Goal: Task Accomplishment & Management: Manage account settings

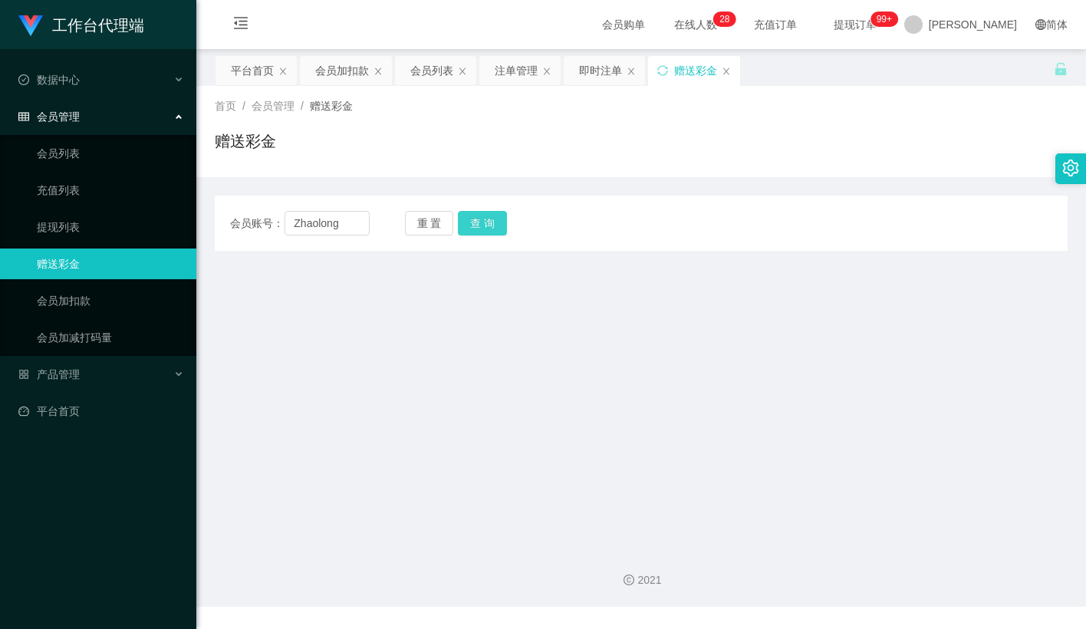
type input "Zhaolong"
click at [483, 219] on button "查 询" at bounding box center [482, 223] width 49 height 25
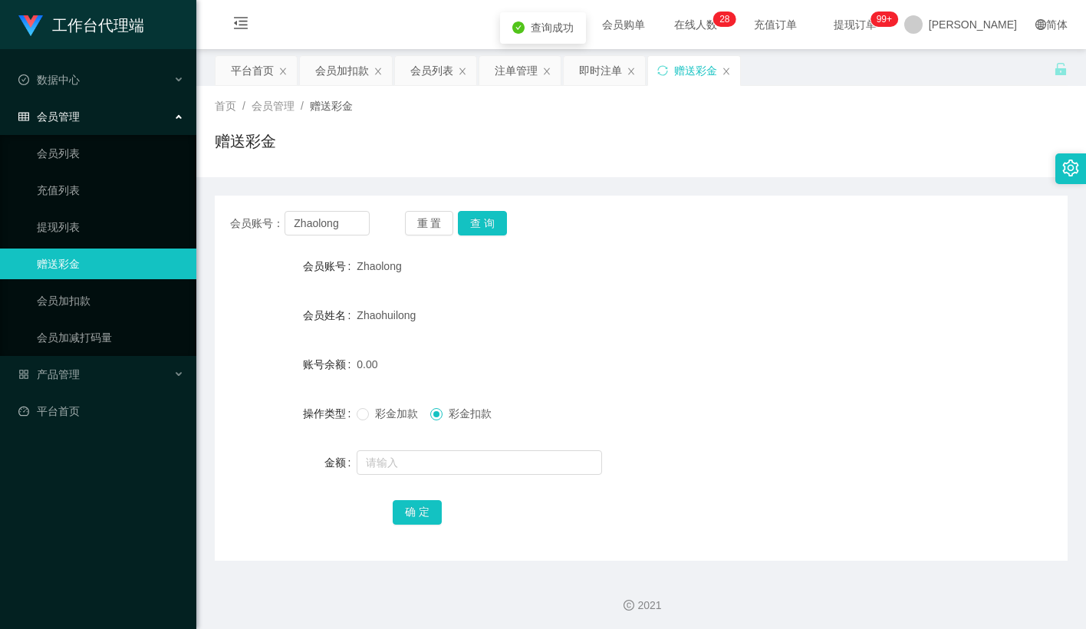
click at [599, 269] on div "Zhaolong" at bounding box center [606, 266] width 498 height 31
click at [895, 35] on span "提现订单 99+" at bounding box center [855, 24] width 80 height 49
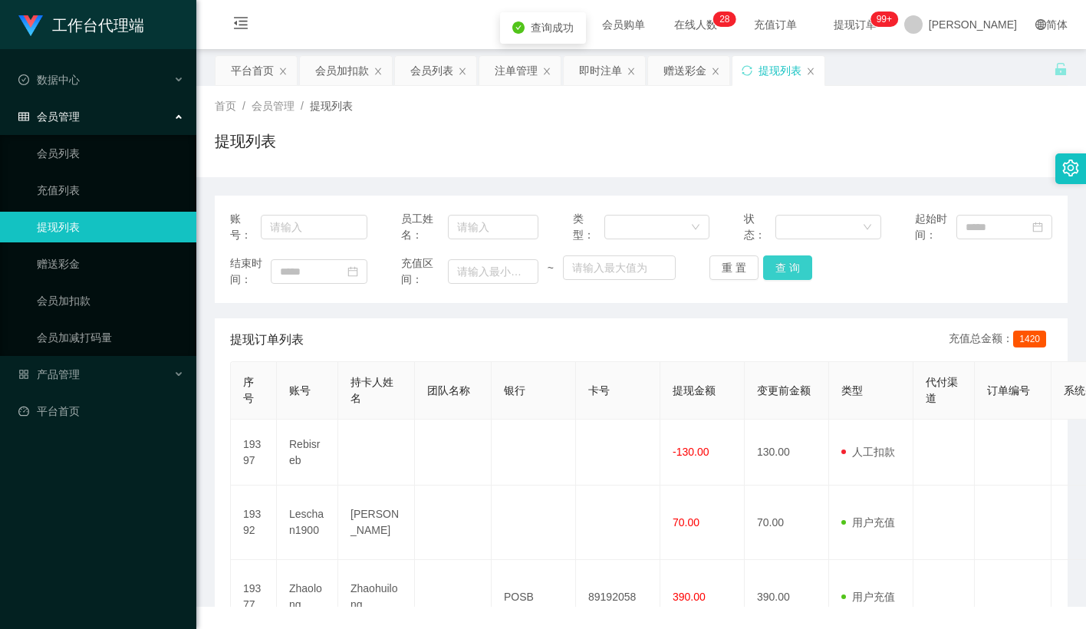
click at [780, 267] on button "查 询" at bounding box center [787, 267] width 49 height 25
click at [780, 267] on div "重 置 查 询" at bounding box center [778, 267] width 137 height 25
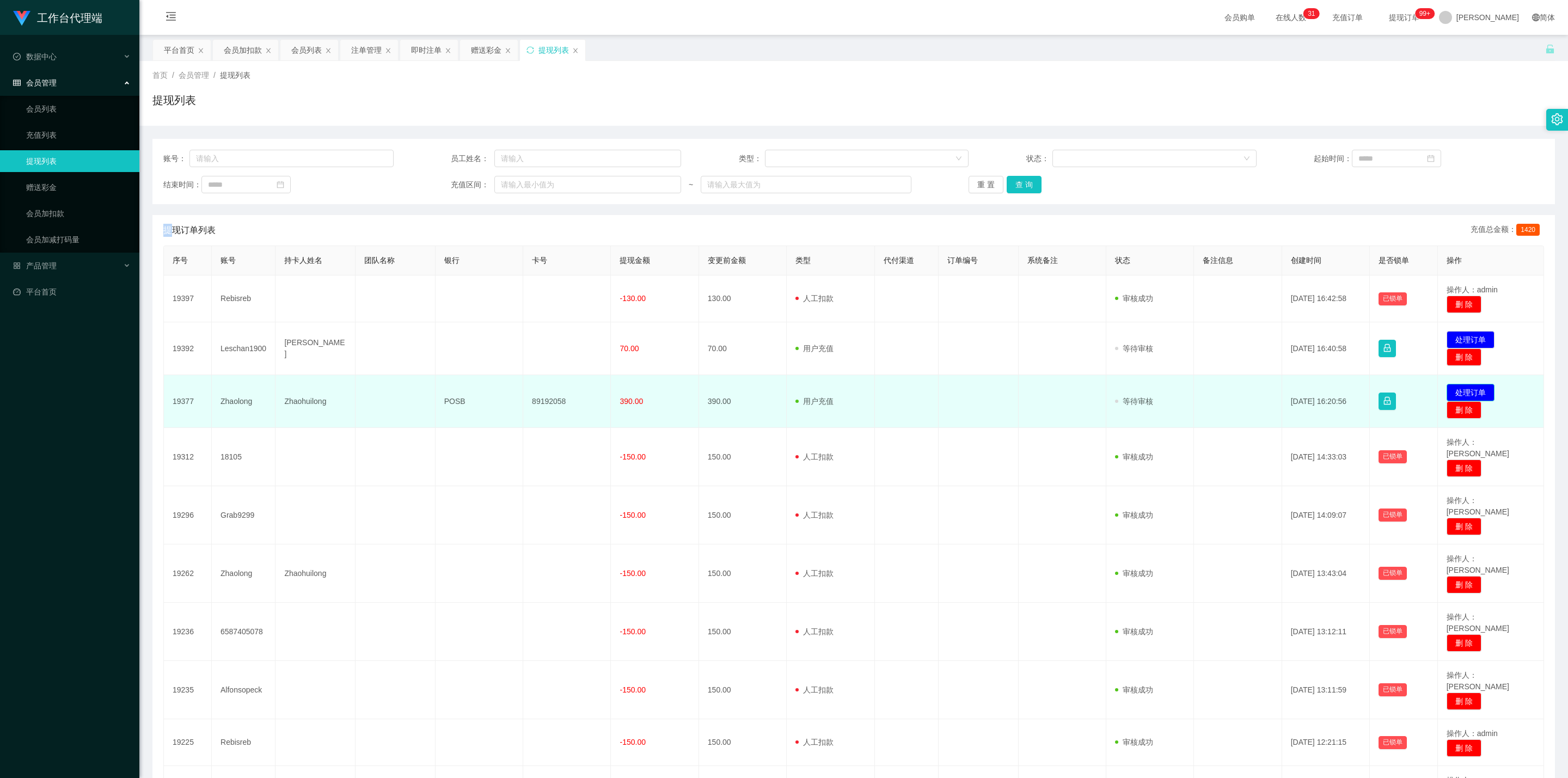
click at [770, 394] on button "处理订单" at bounding box center [1471, 393] width 48 height 18
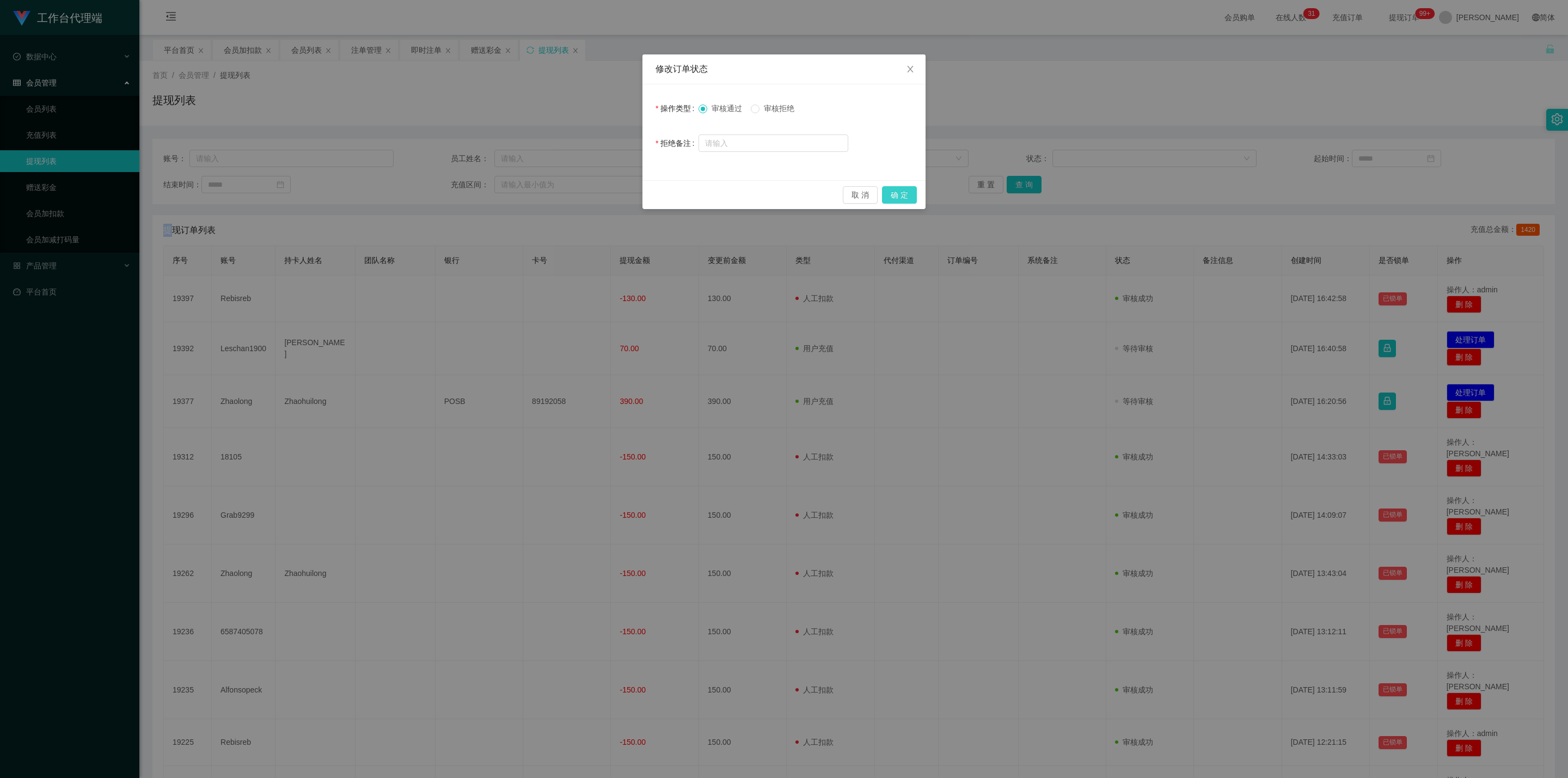
click at [770, 199] on button "确 定" at bounding box center [899, 194] width 35 height 18
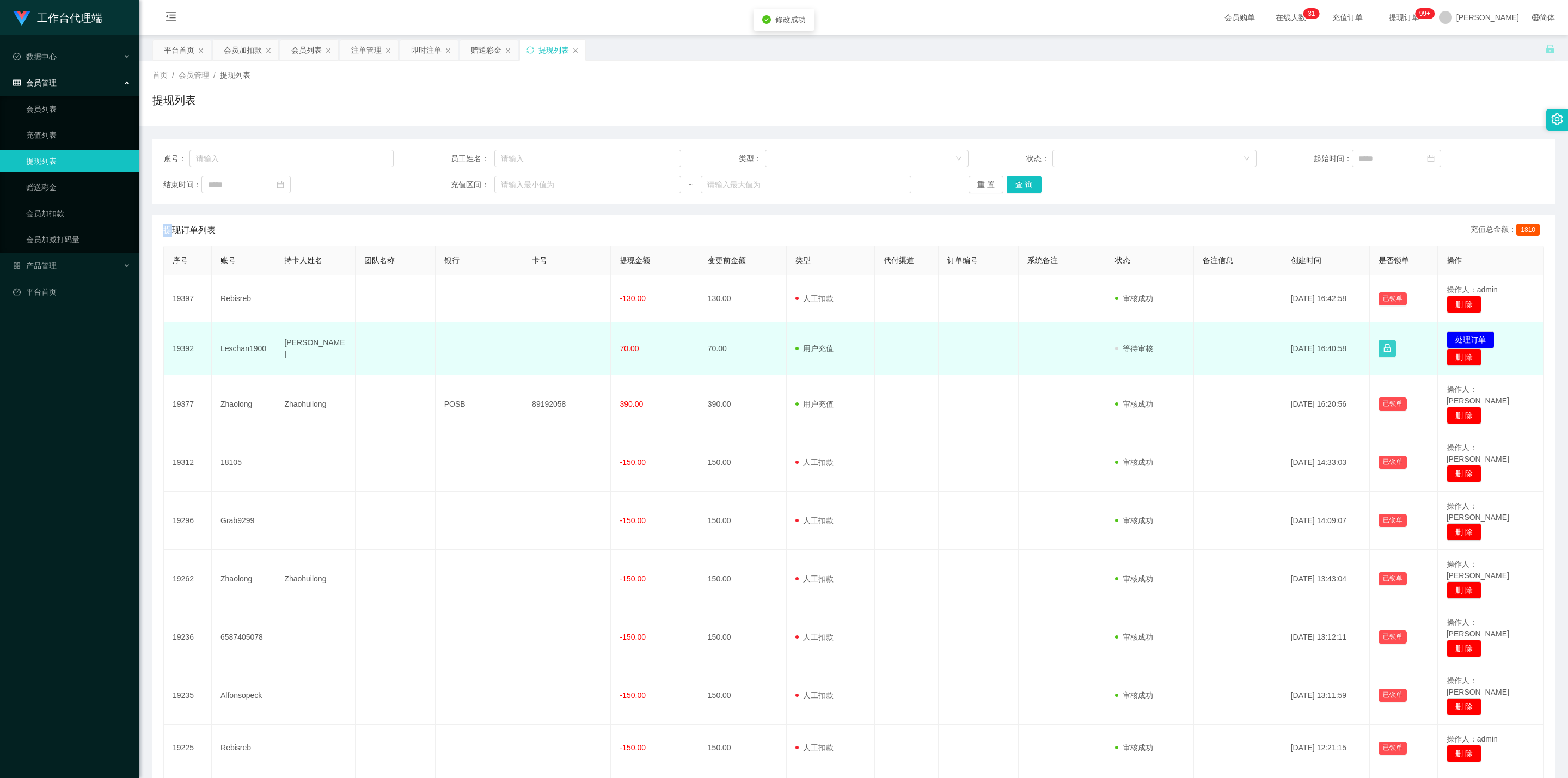
click at [770, 346] on button "button" at bounding box center [1387, 349] width 18 height 18
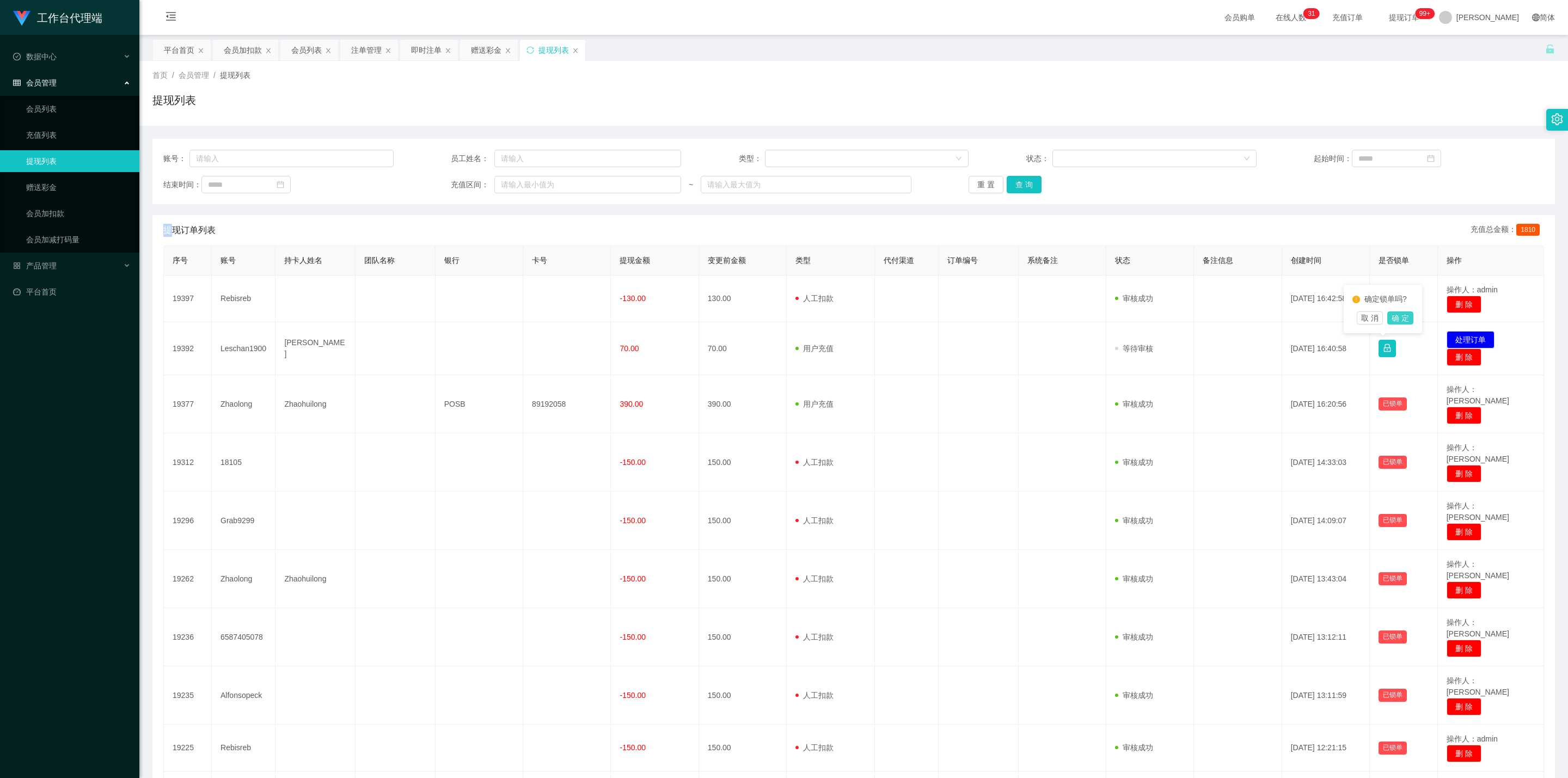
click at [770, 319] on button "确 定" at bounding box center [1400, 318] width 26 height 13
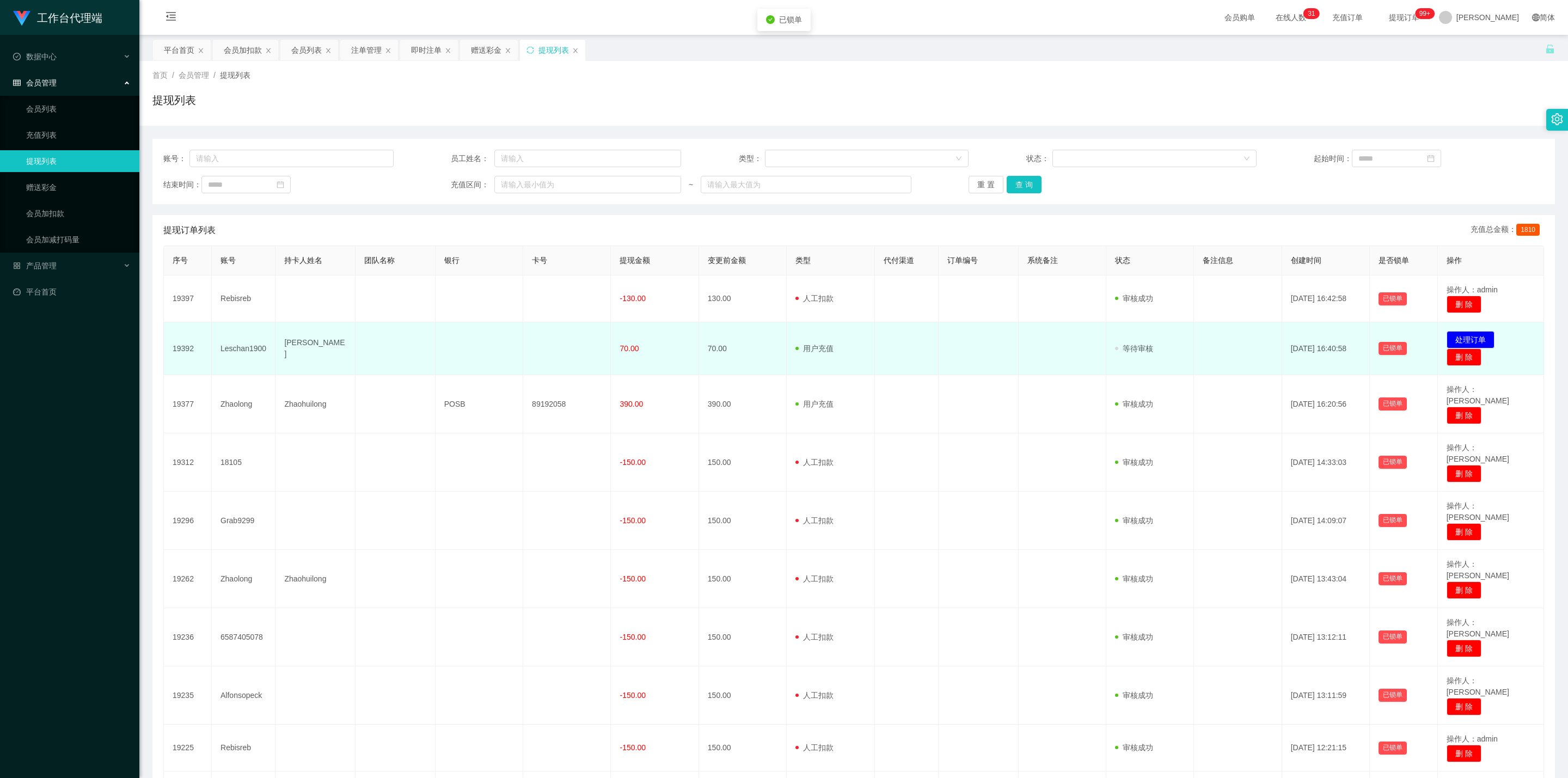
click at [770, 329] on td "已锁单" at bounding box center [1404, 349] width 68 height 53
click at [770, 349] on button "已锁单" at bounding box center [1393, 349] width 28 height 13
click at [770, 341] on button "处理订单" at bounding box center [1471, 339] width 48 height 18
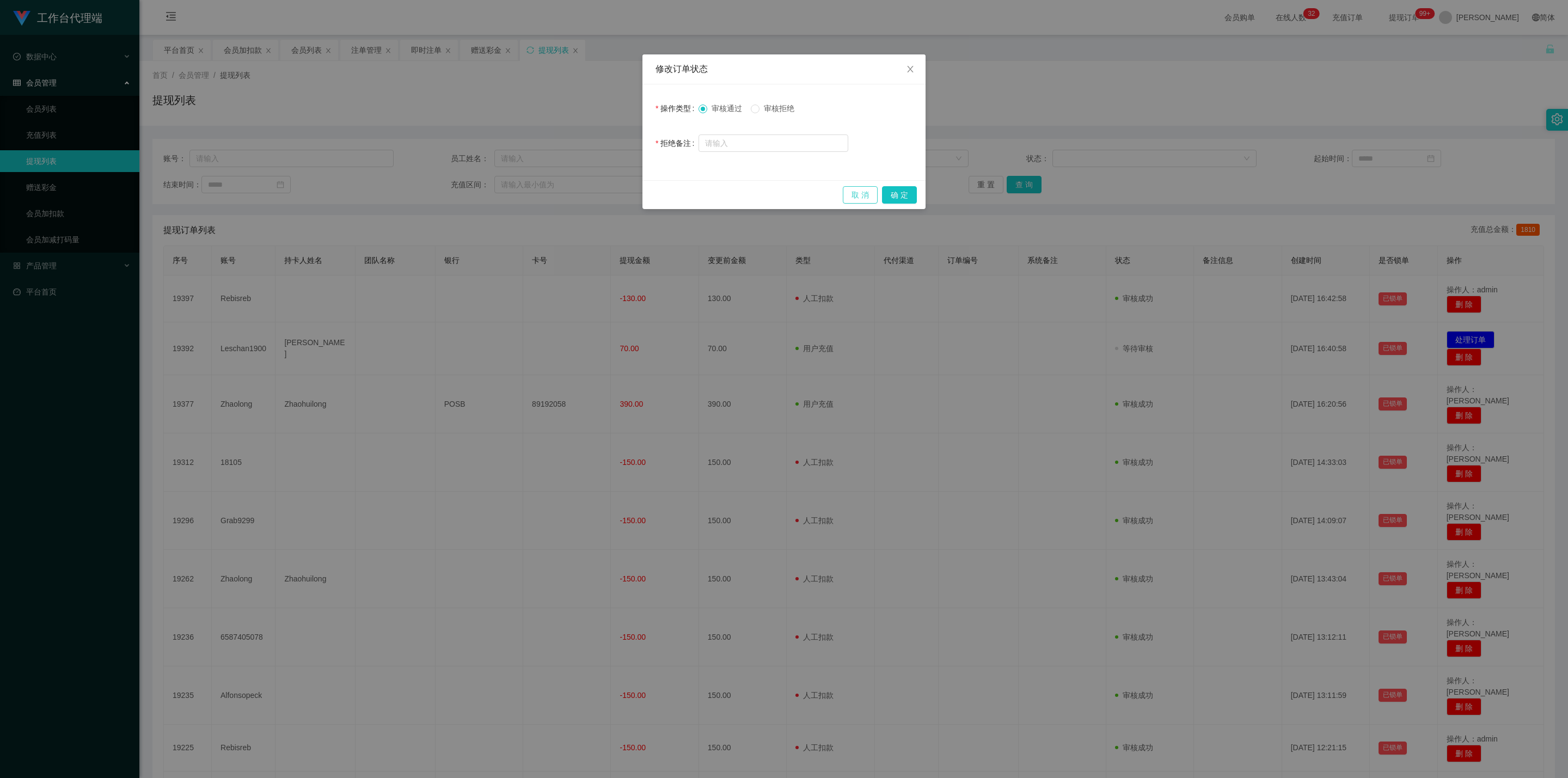
click at [770, 190] on button "取 消" at bounding box center [860, 194] width 35 height 18
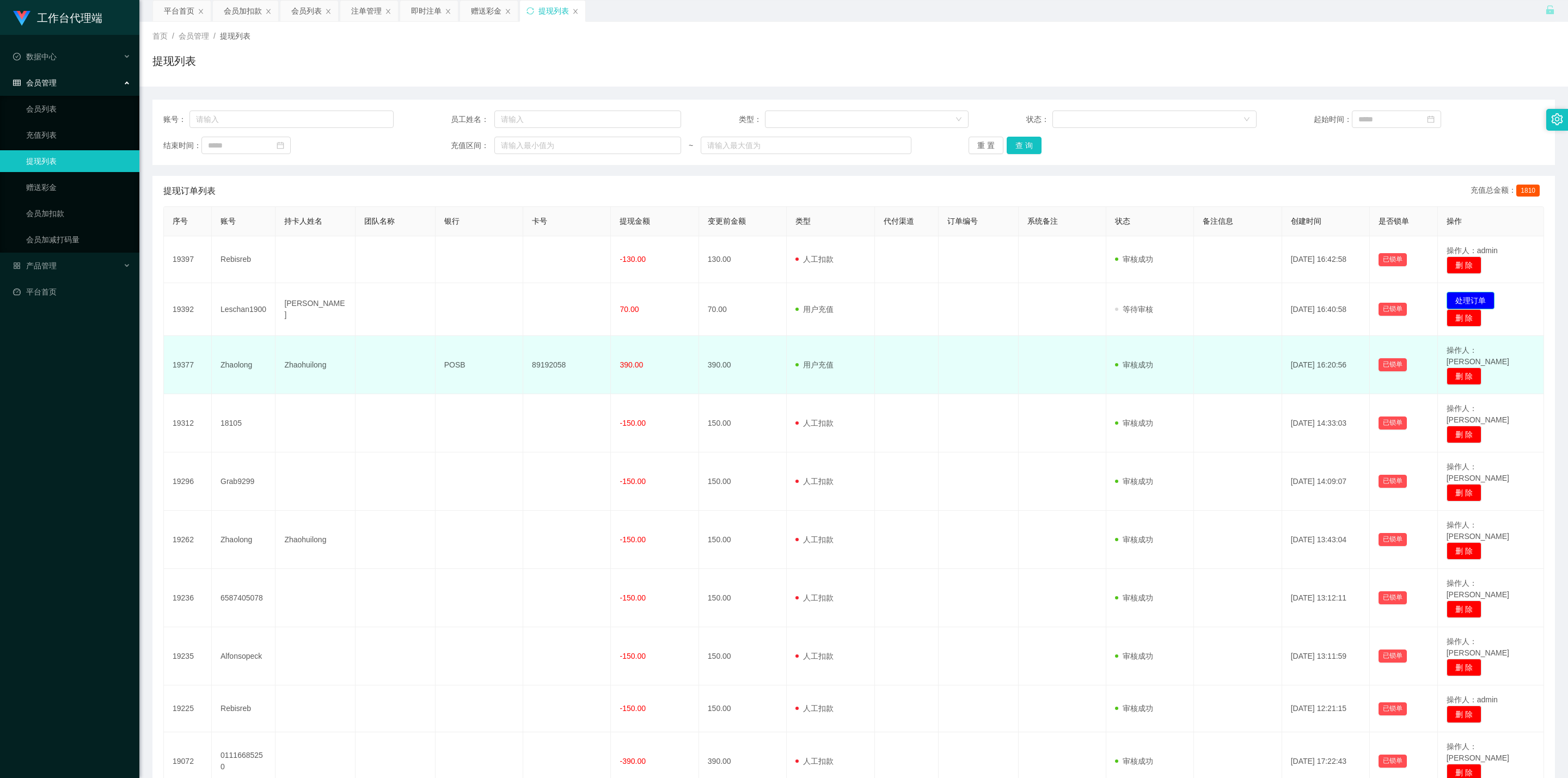
scroll to position [60, 0]
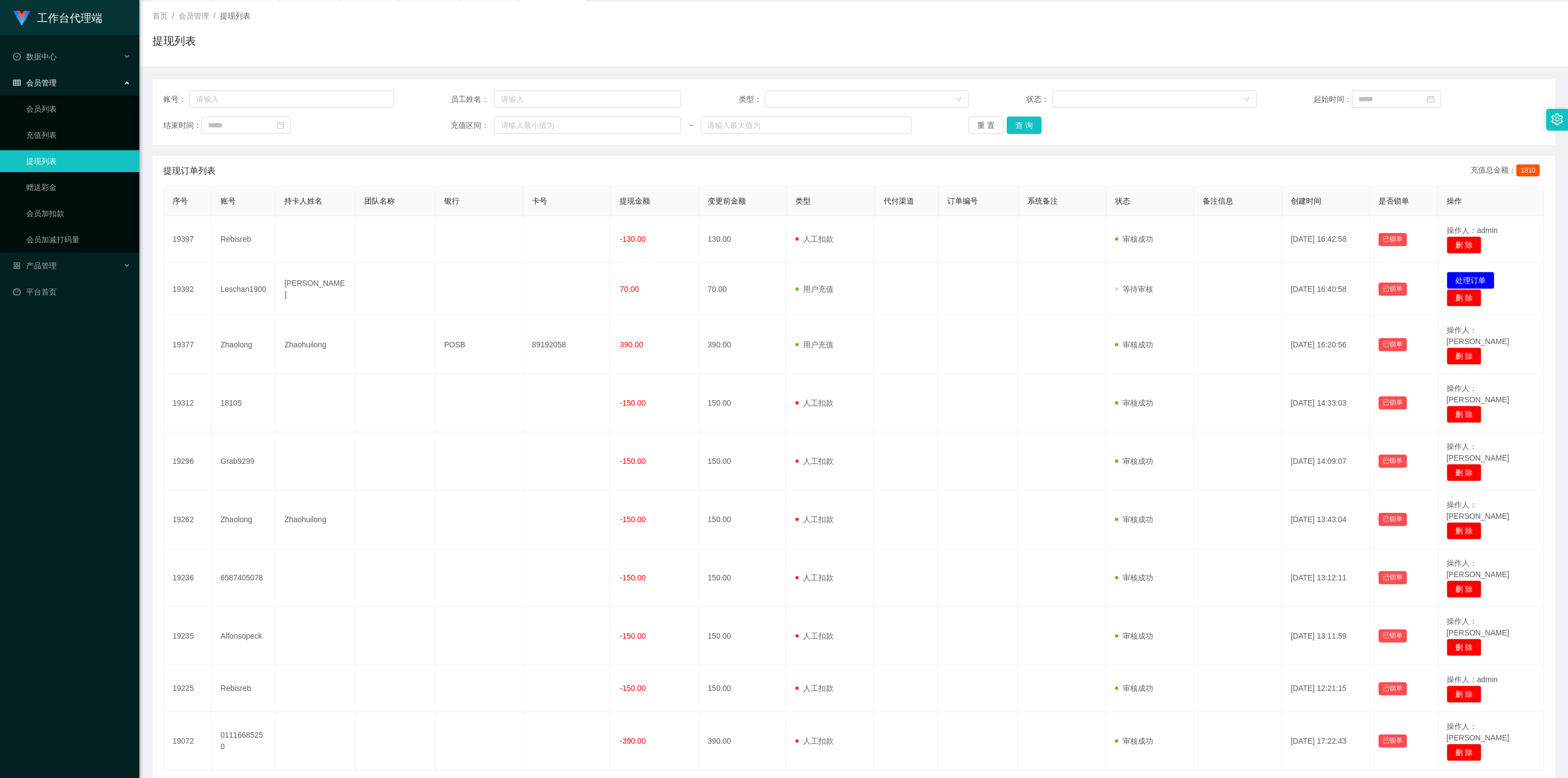
click at [770, 446] on link "2" at bounding box center [1285, 787] width 16 height 16
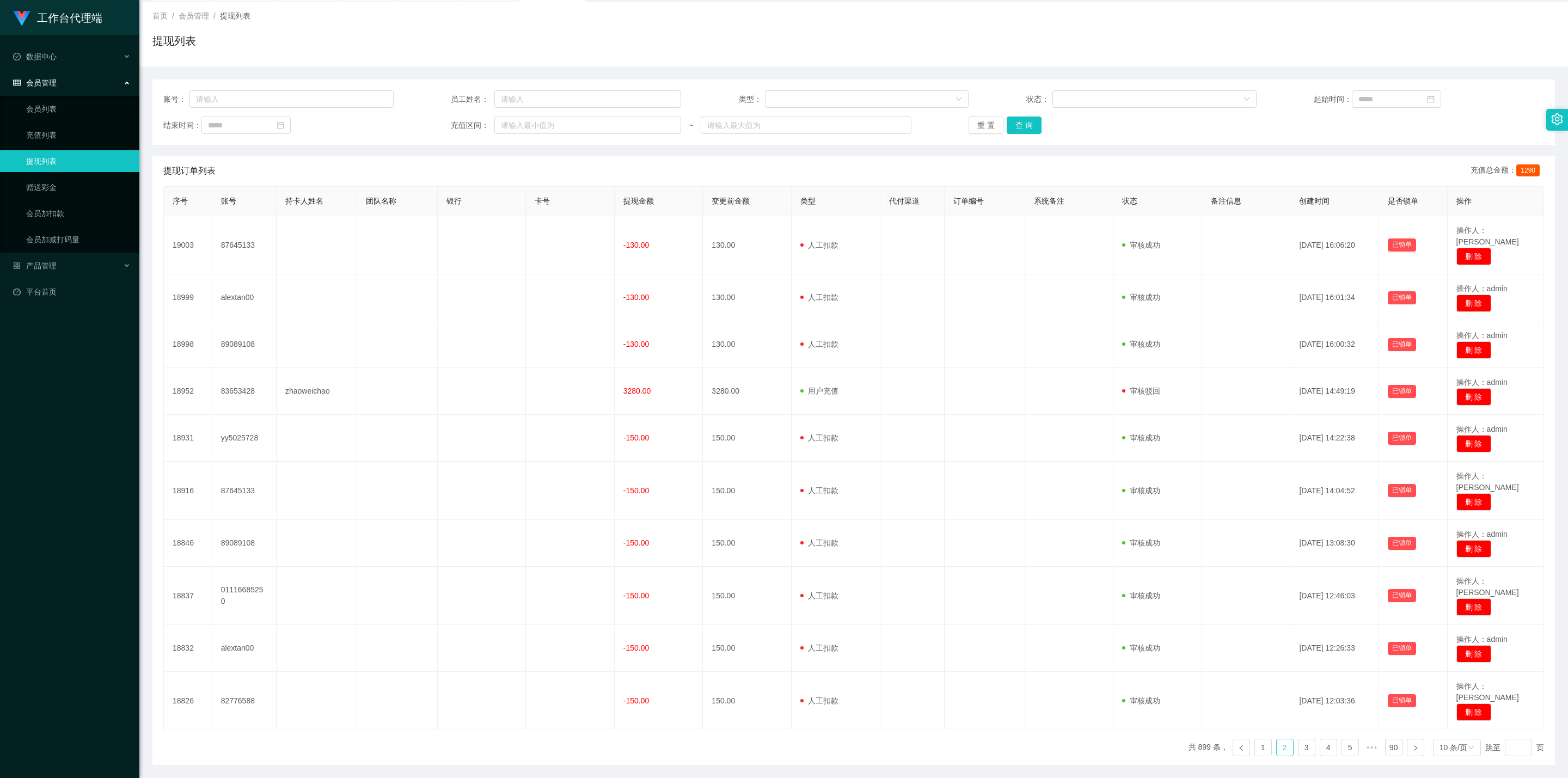
scroll to position [54, 0]
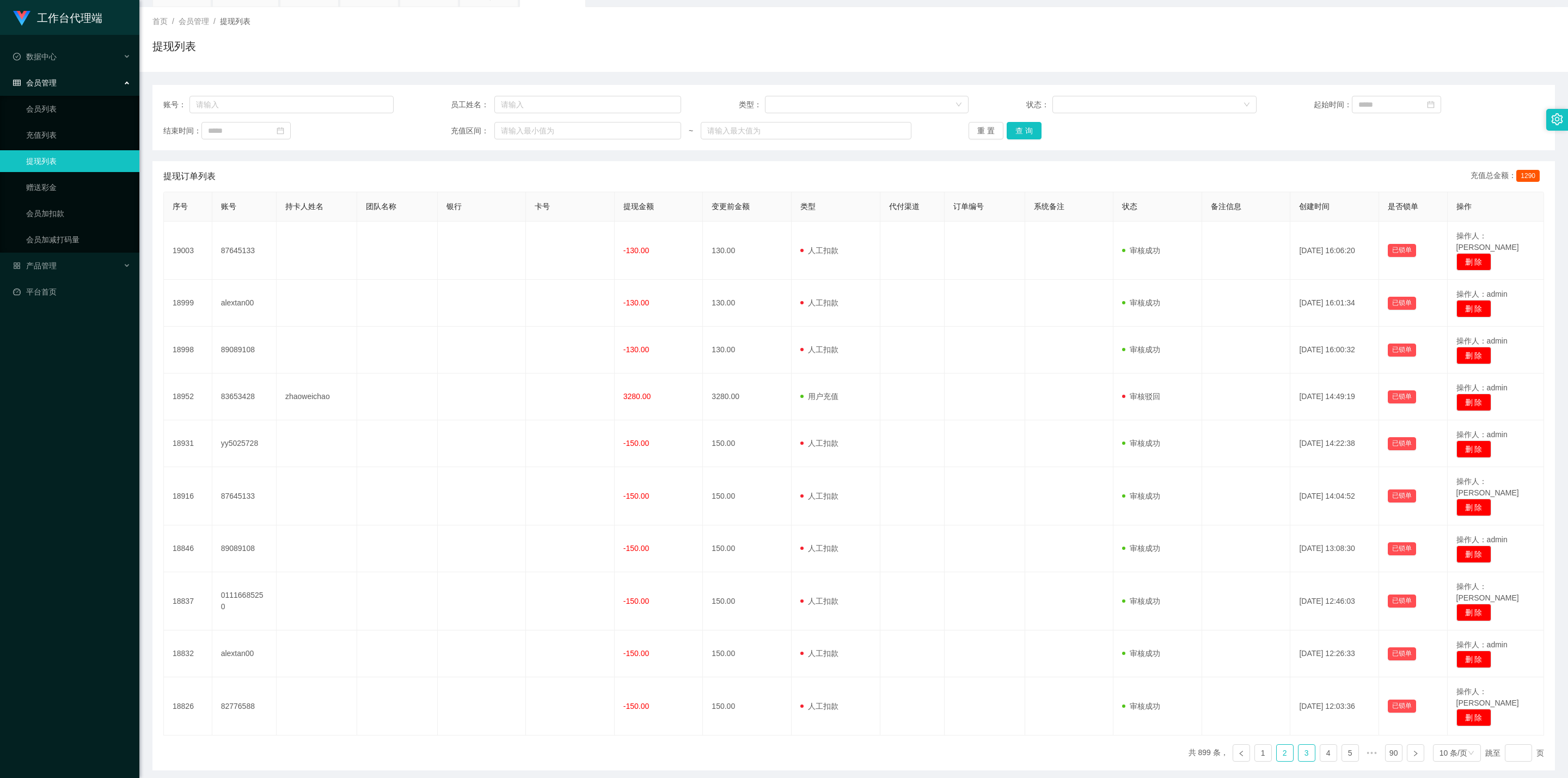
click at [770, 446] on link "3" at bounding box center [1306, 752] width 16 height 16
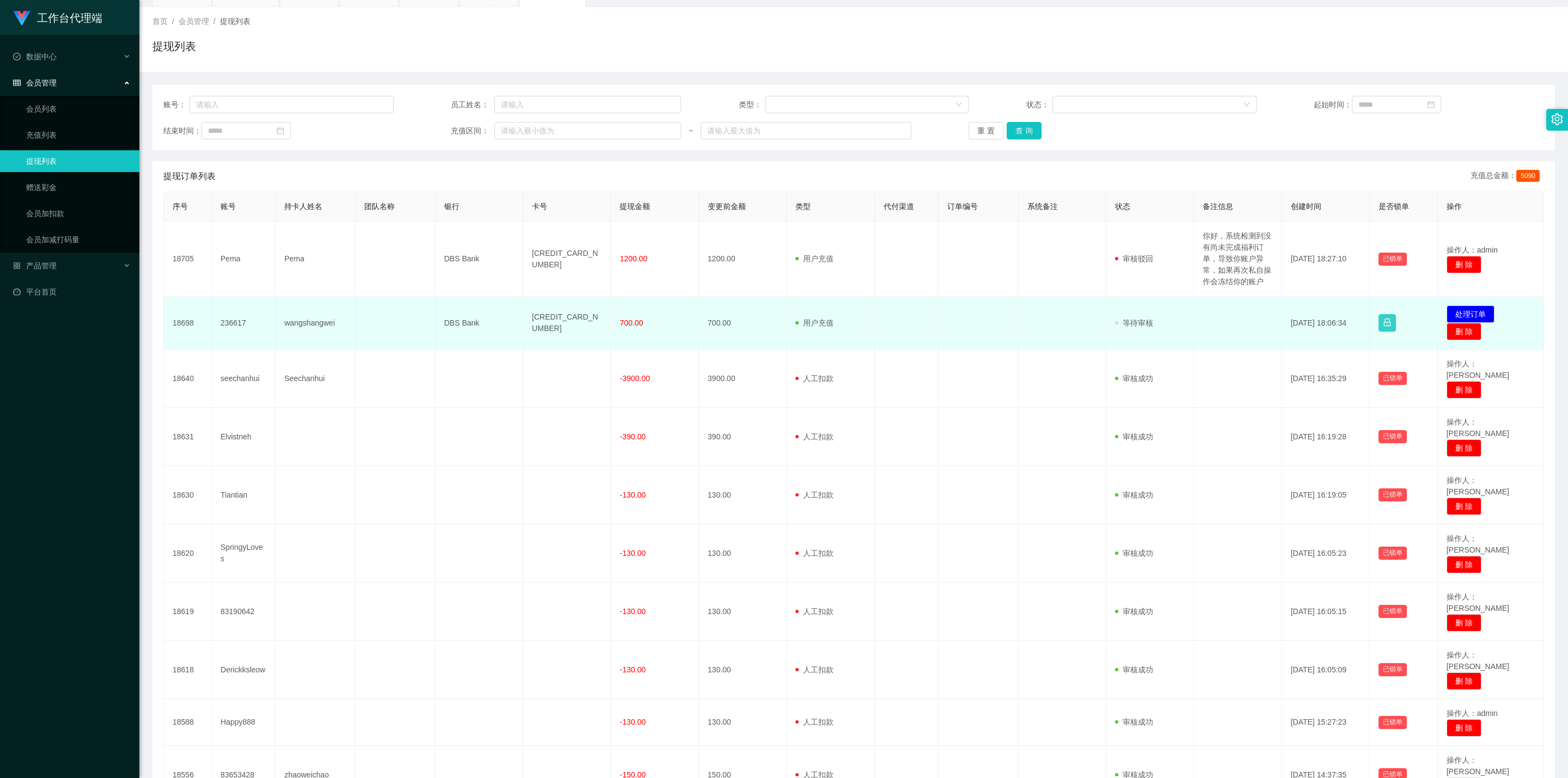
click at [770, 322] on button "button" at bounding box center [1387, 323] width 18 height 18
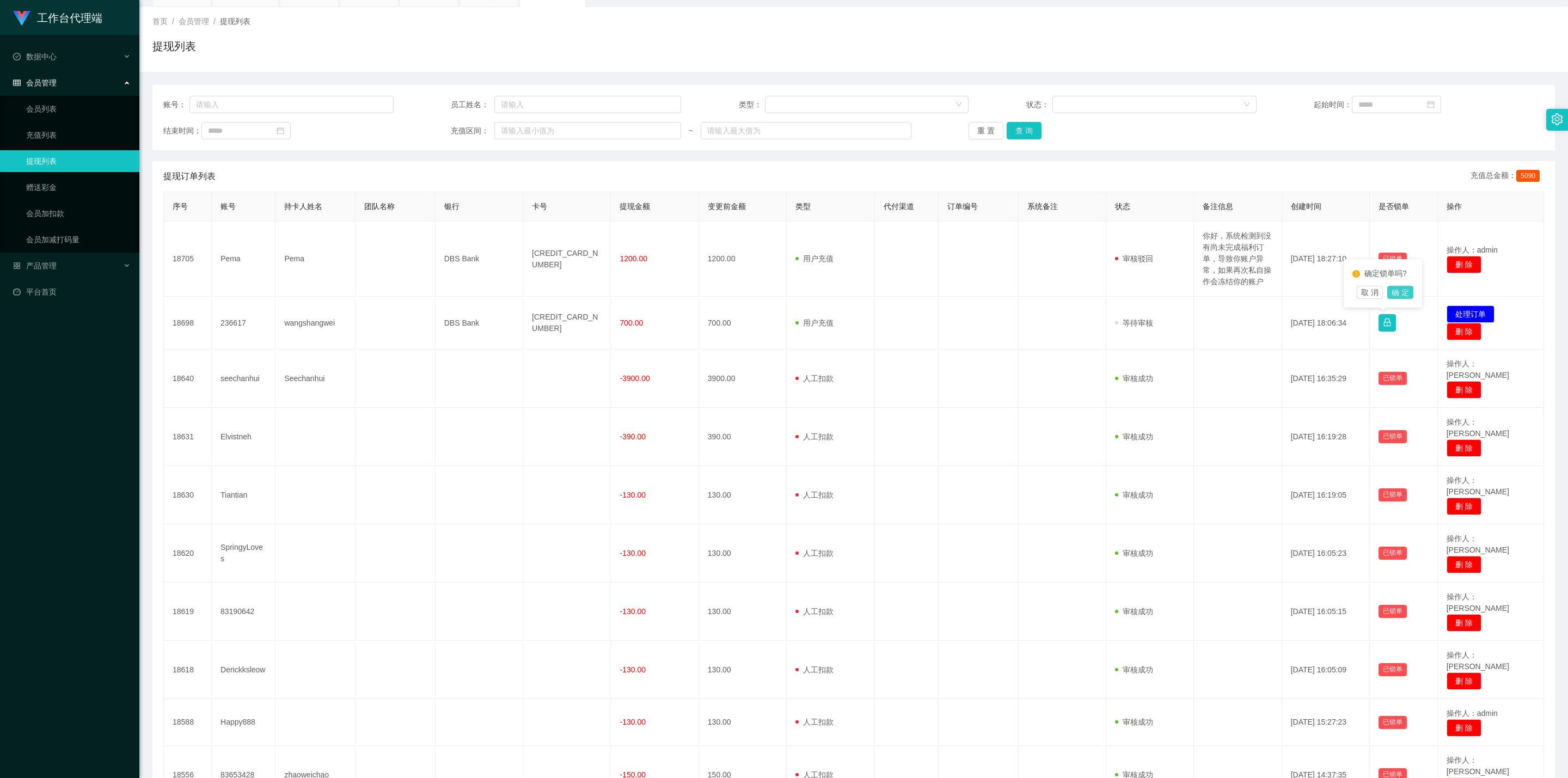
click at [770, 291] on button "确 定" at bounding box center [1400, 292] width 26 height 13
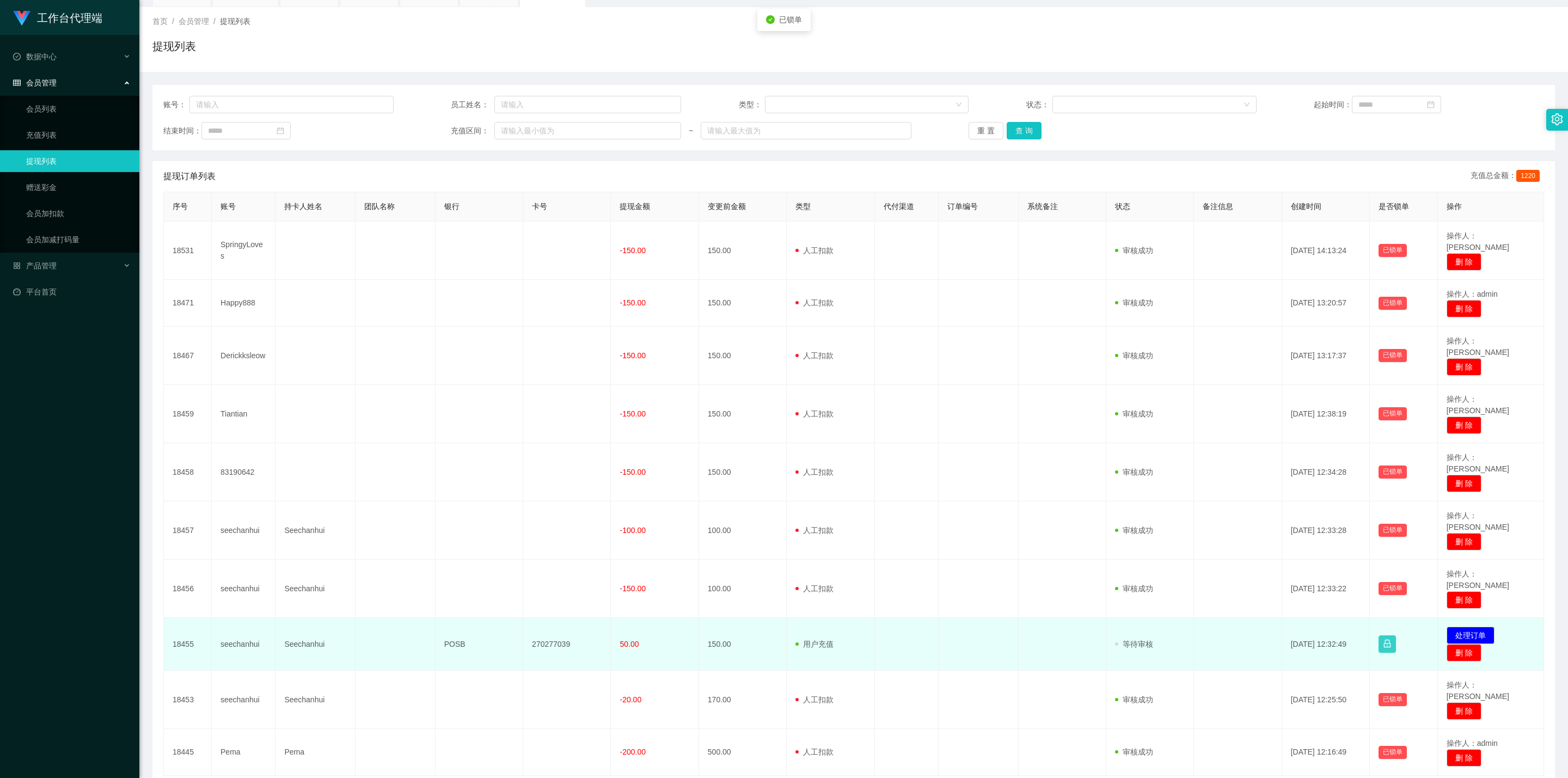
click at [770, 446] on button "button" at bounding box center [1387, 644] width 18 height 18
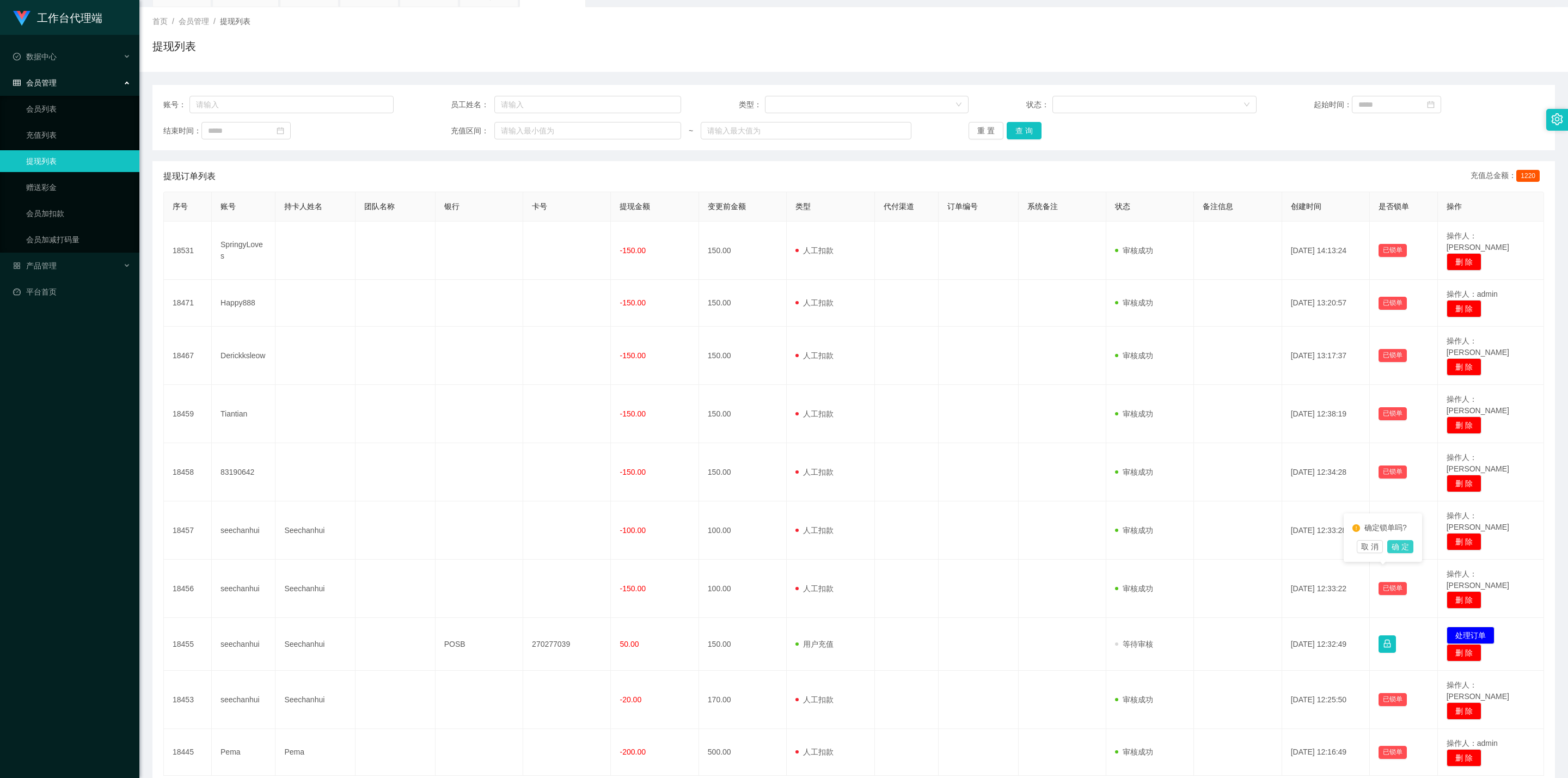
click at [770, 446] on button "确 定" at bounding box center [1400, 547] width 26 height 13
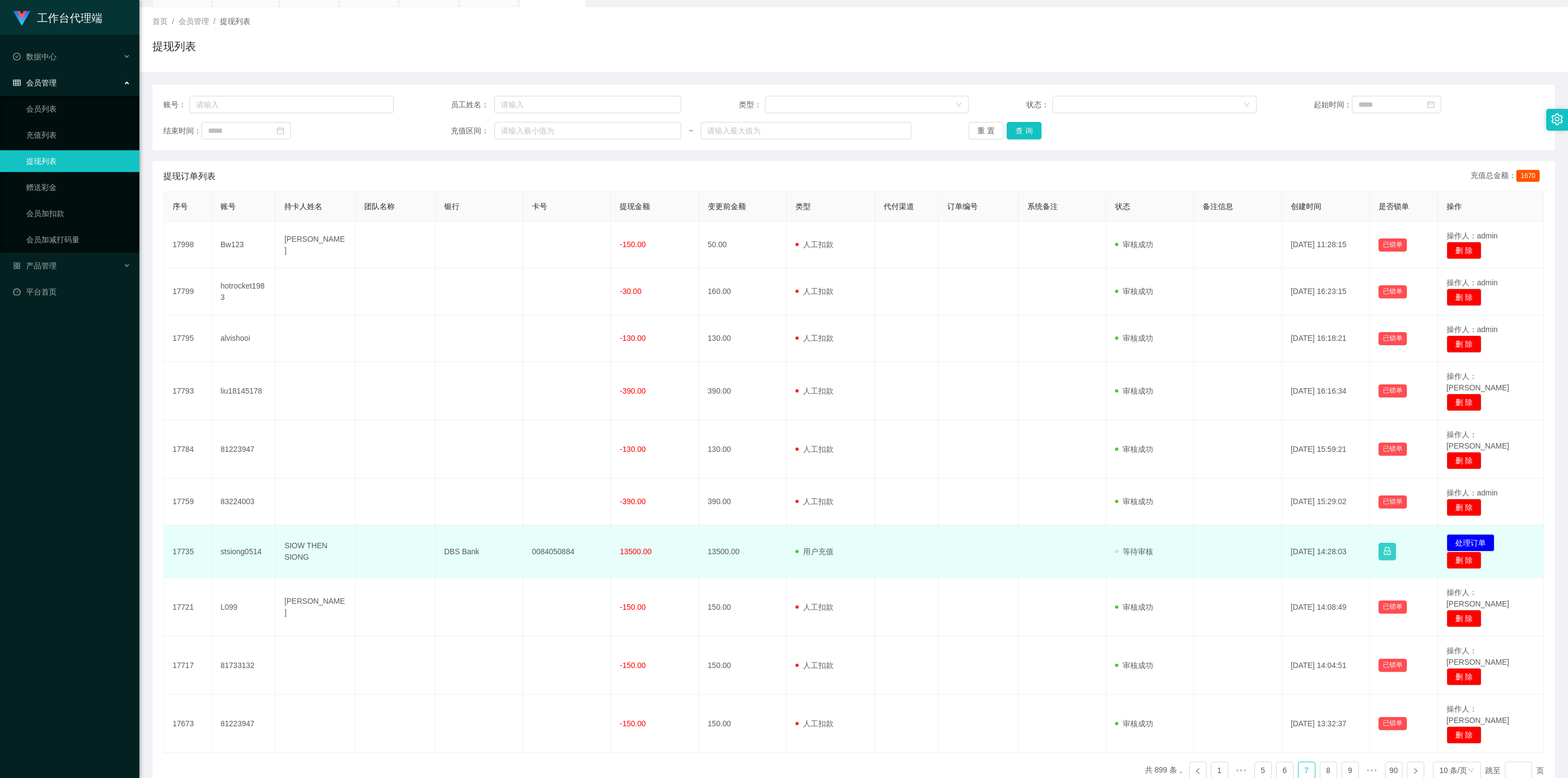
click at [770, 446] on button "button" at bounding box center [1387, 552] width 18 height 18
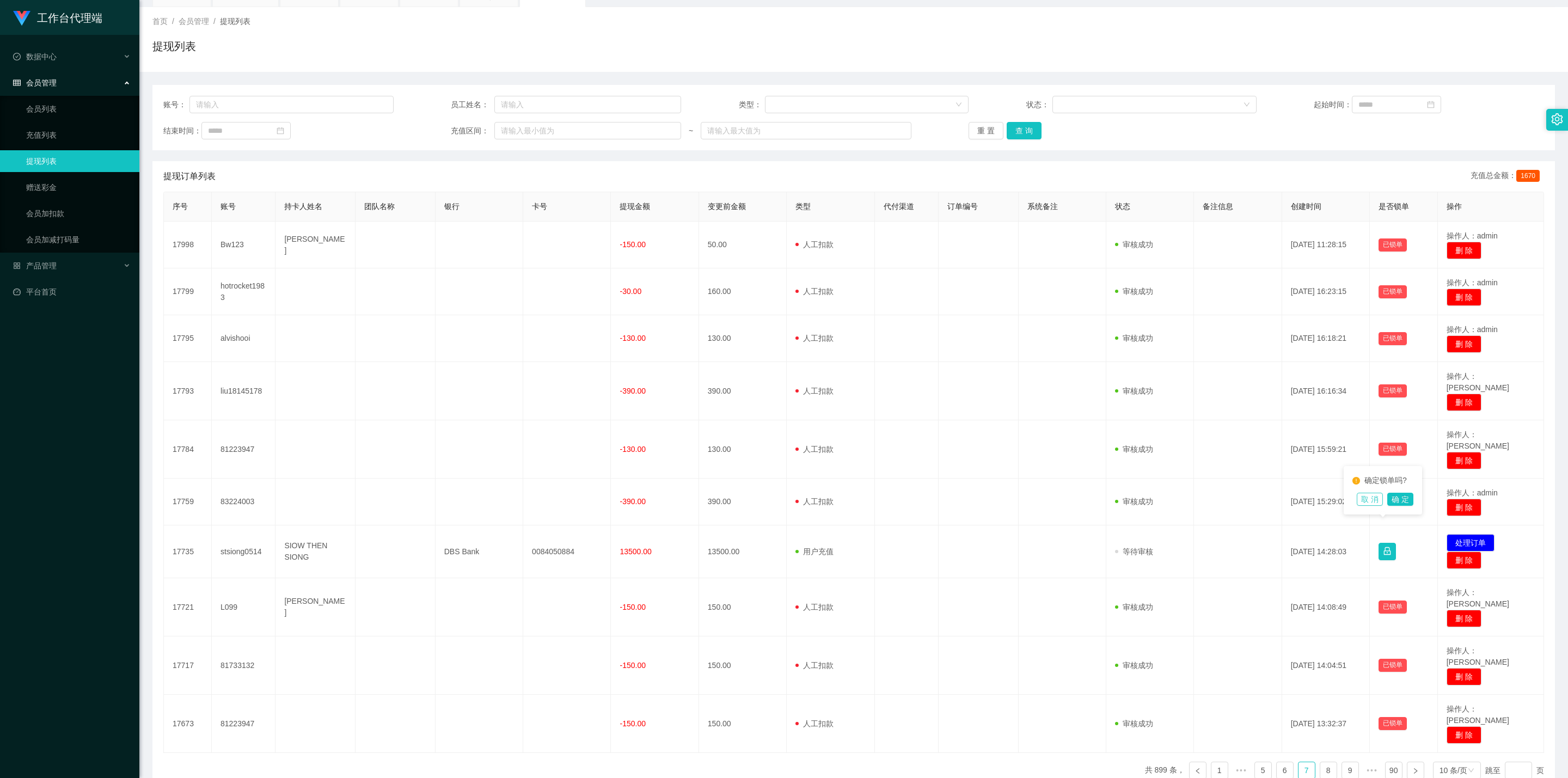
click at [770, 446] on button "取 消" at bounding box center [1370, 499] width 26 height 13
click at [770, 446] on link "8" at bounding box center [1328, 770] width 16 height 16
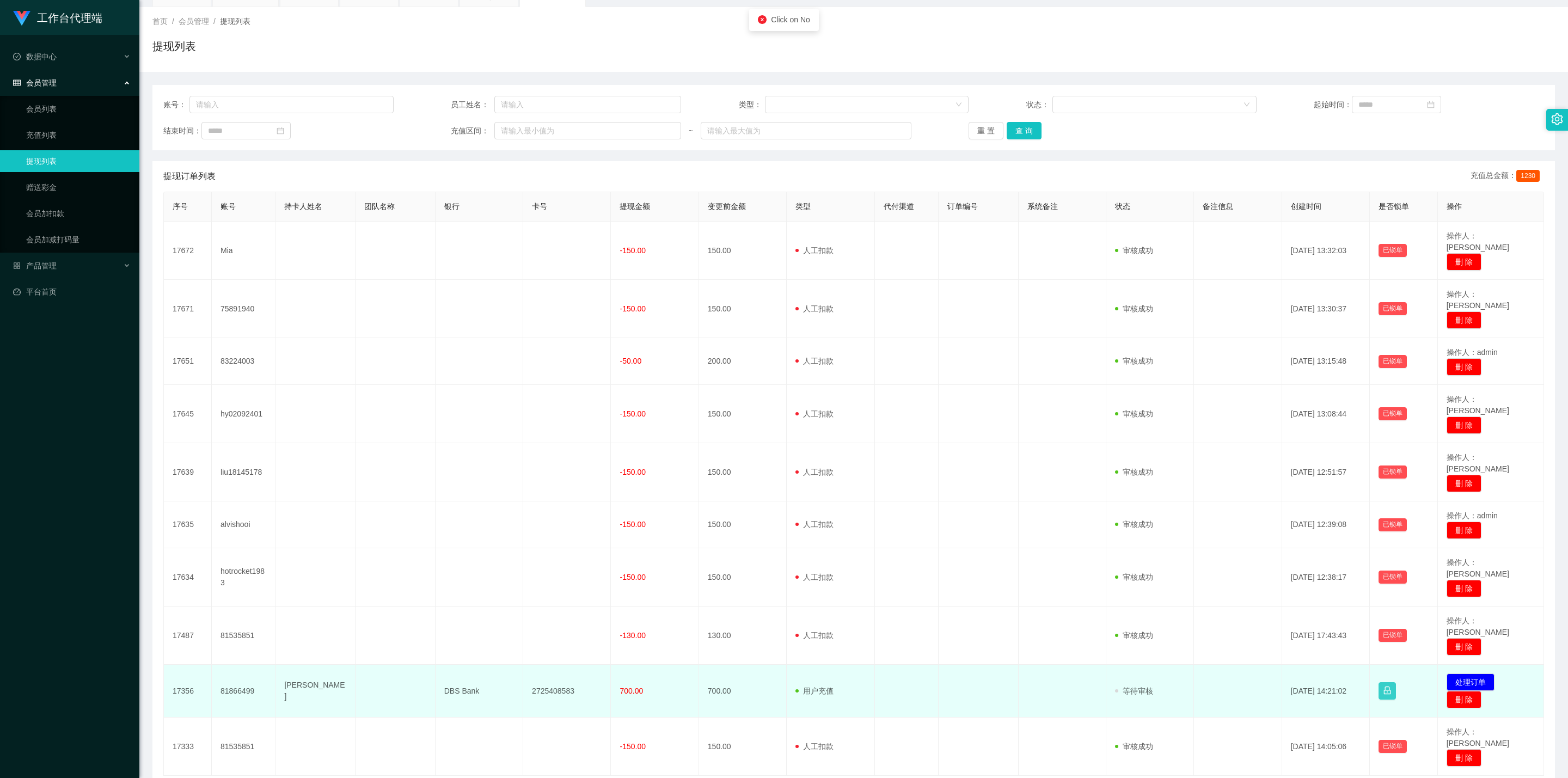
click at [770, 446] on button "button" at bounding box center [1387, 691] width 18 height 18
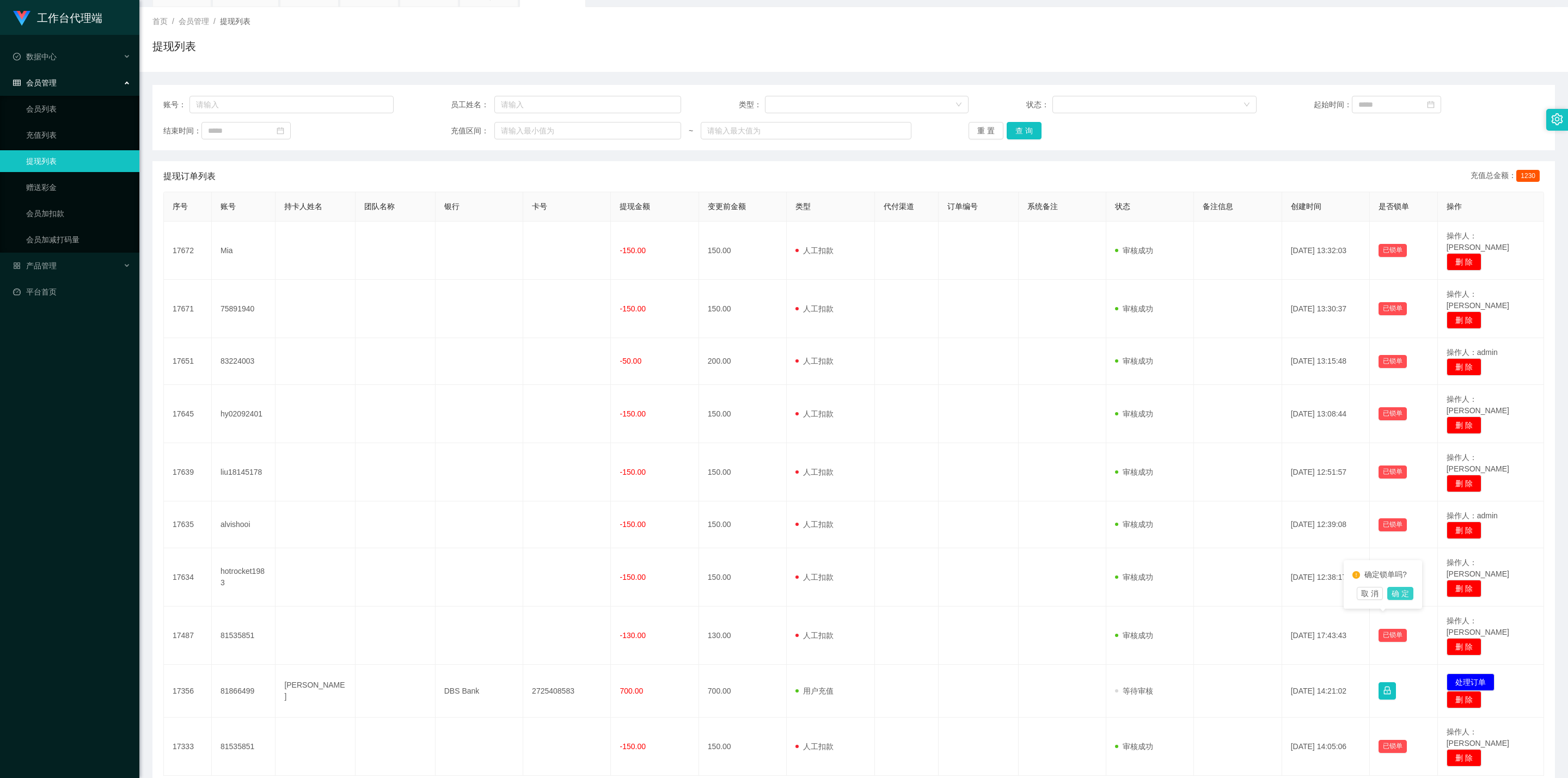
click at [770, 446] on button "确 定" at bounding box center [1400, 593] width 26 height 13
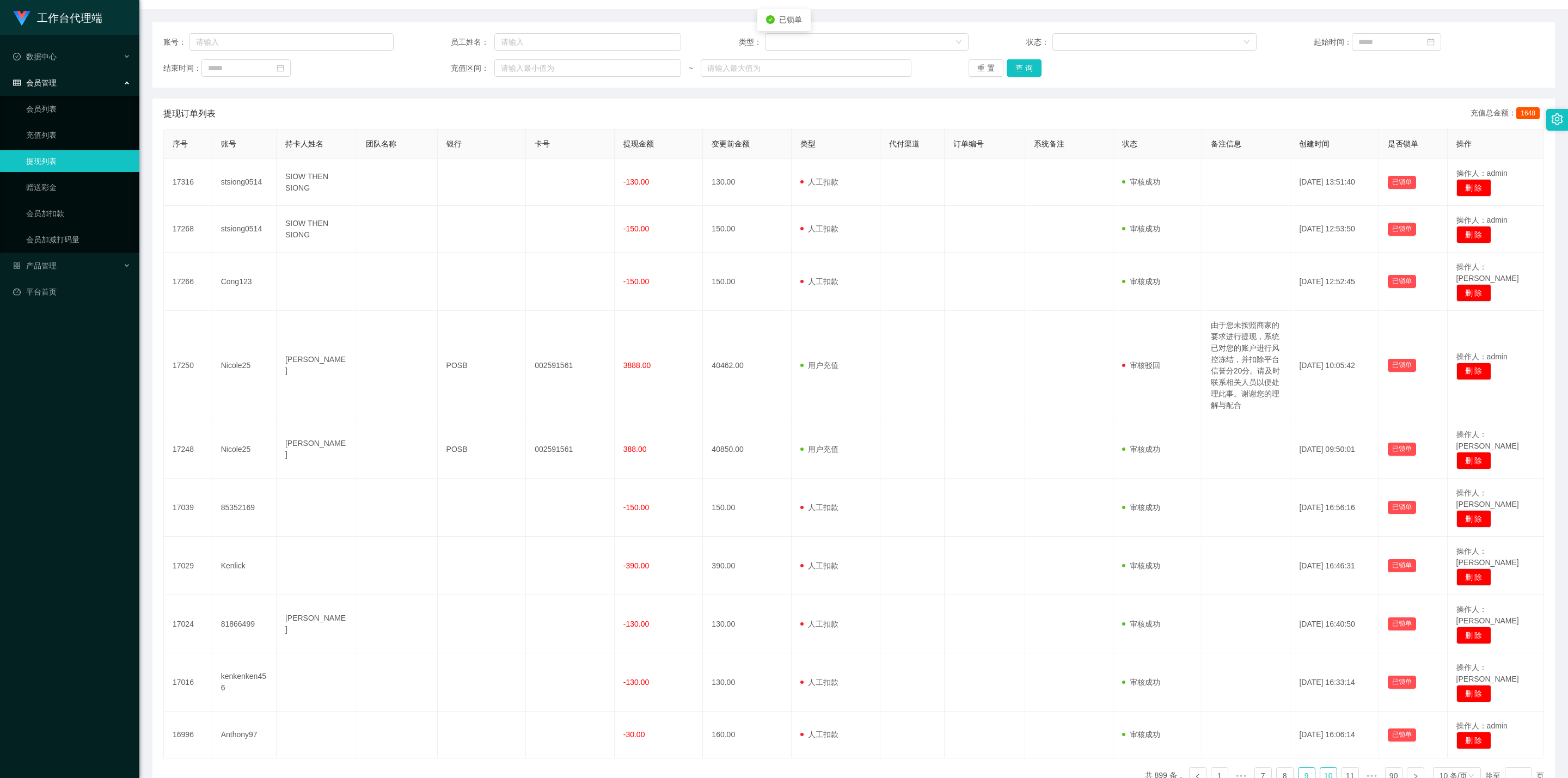
click at [770, 446] on link "10" at bounding box center [1328, 776] width 16 height 16
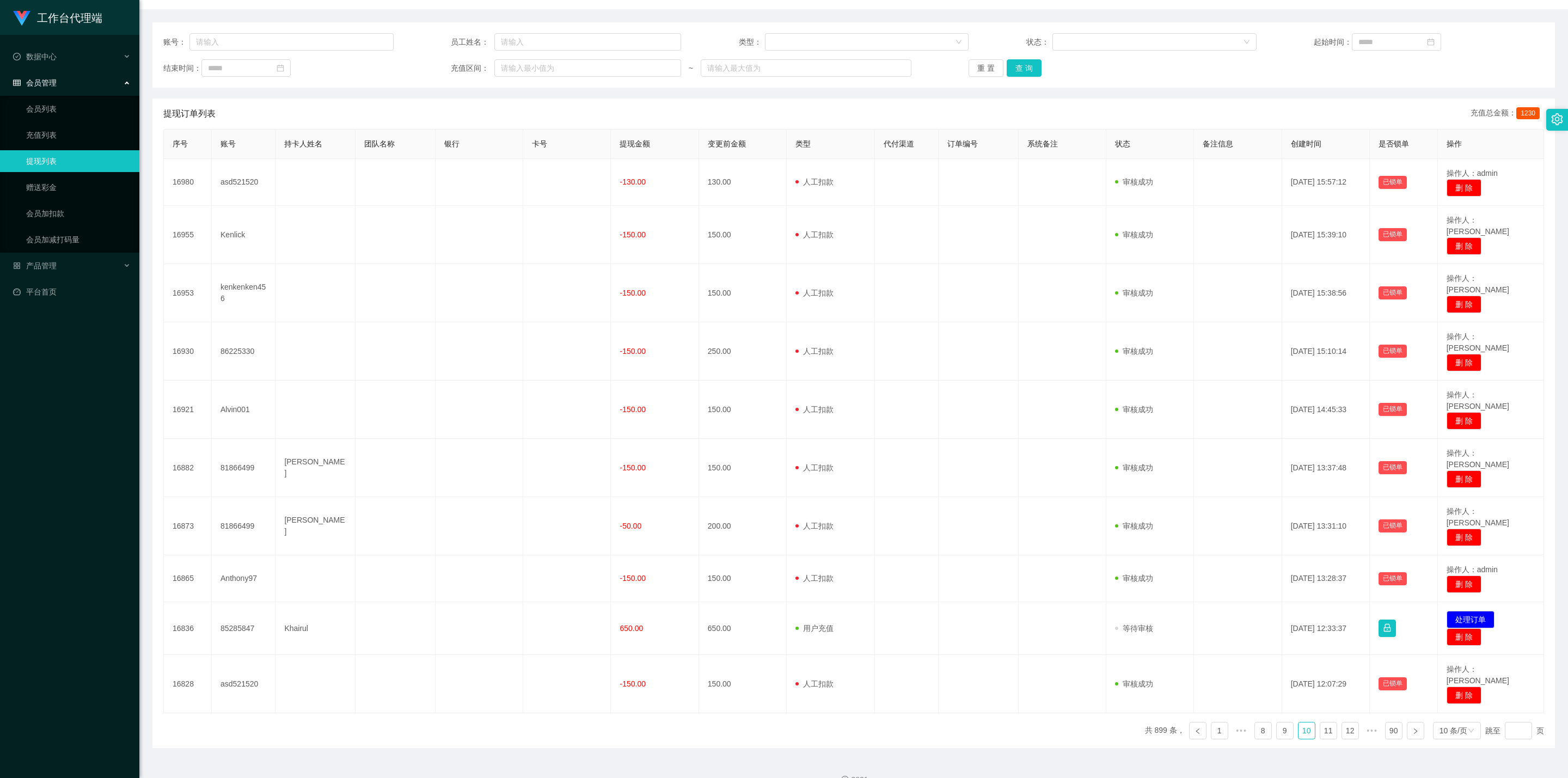
scroll to position [60, 0]
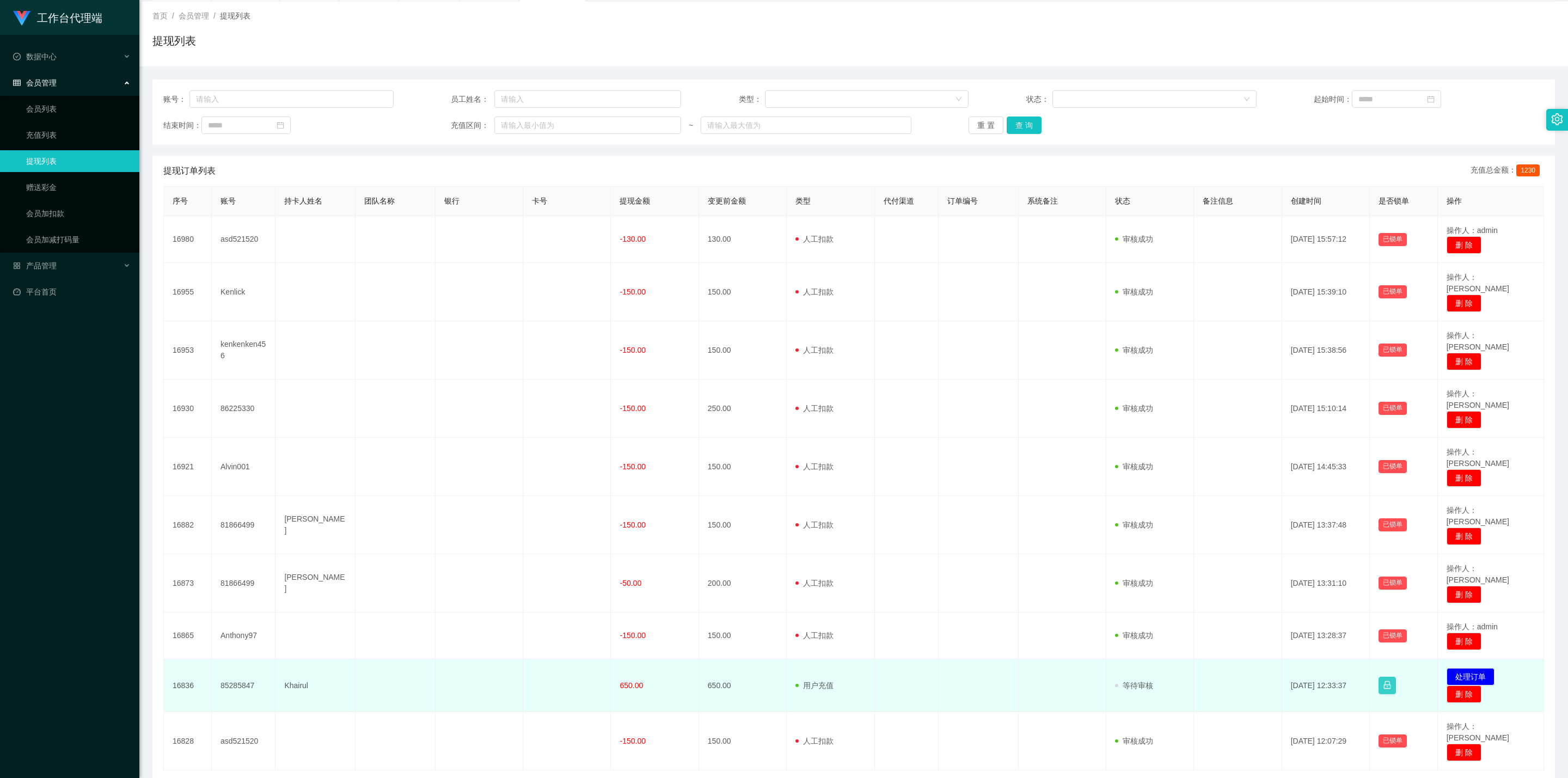
click at [770, 446] on button "button" at bounding box center [1387, 685] width 18 height 18
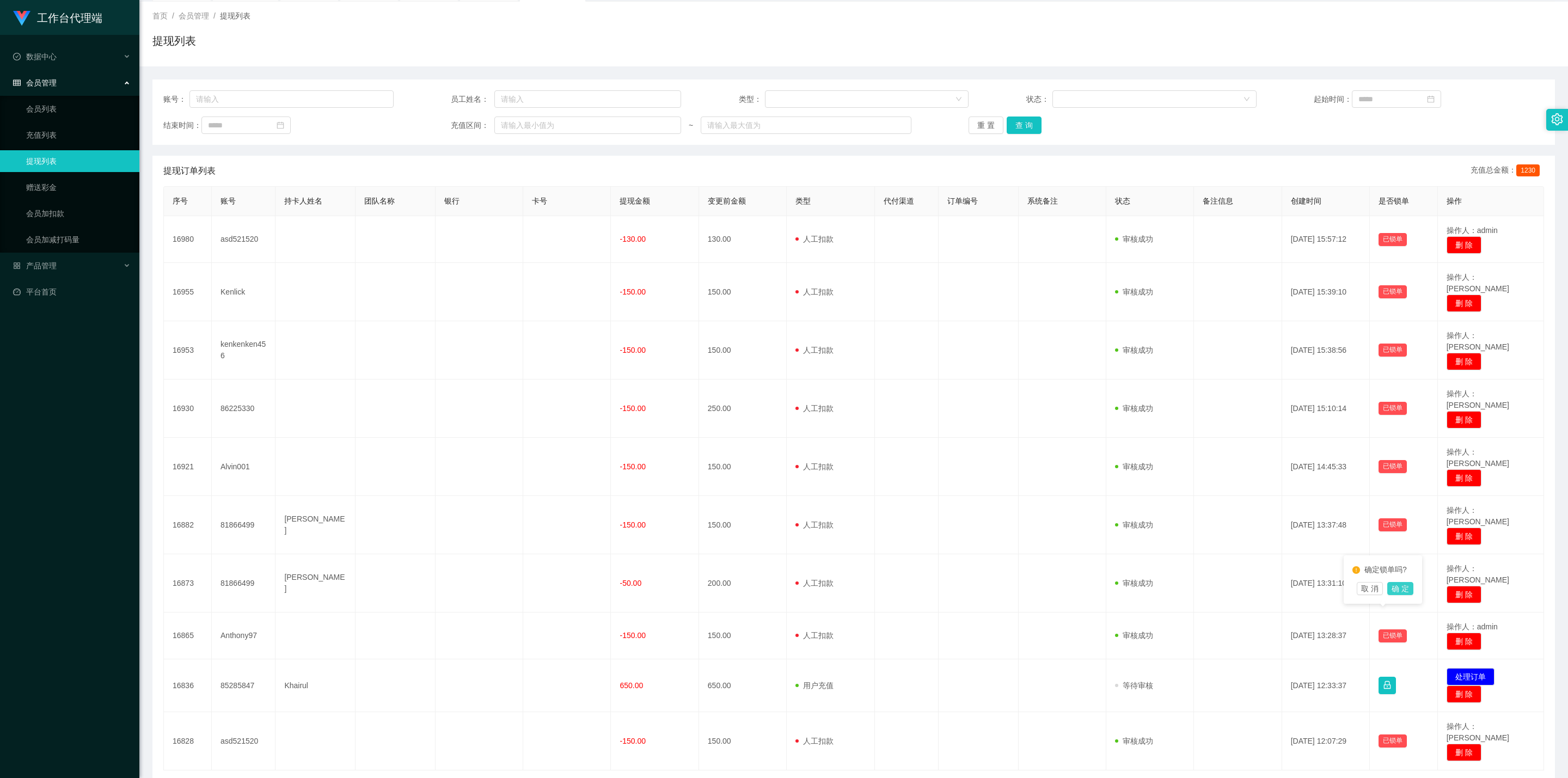
click at [770, 446] on button "确 定" at bounding box center [1400, 588] width 26 height 13
click at [770, 446] on link "11" at bounding box center [1328, 787] width 16 height 16
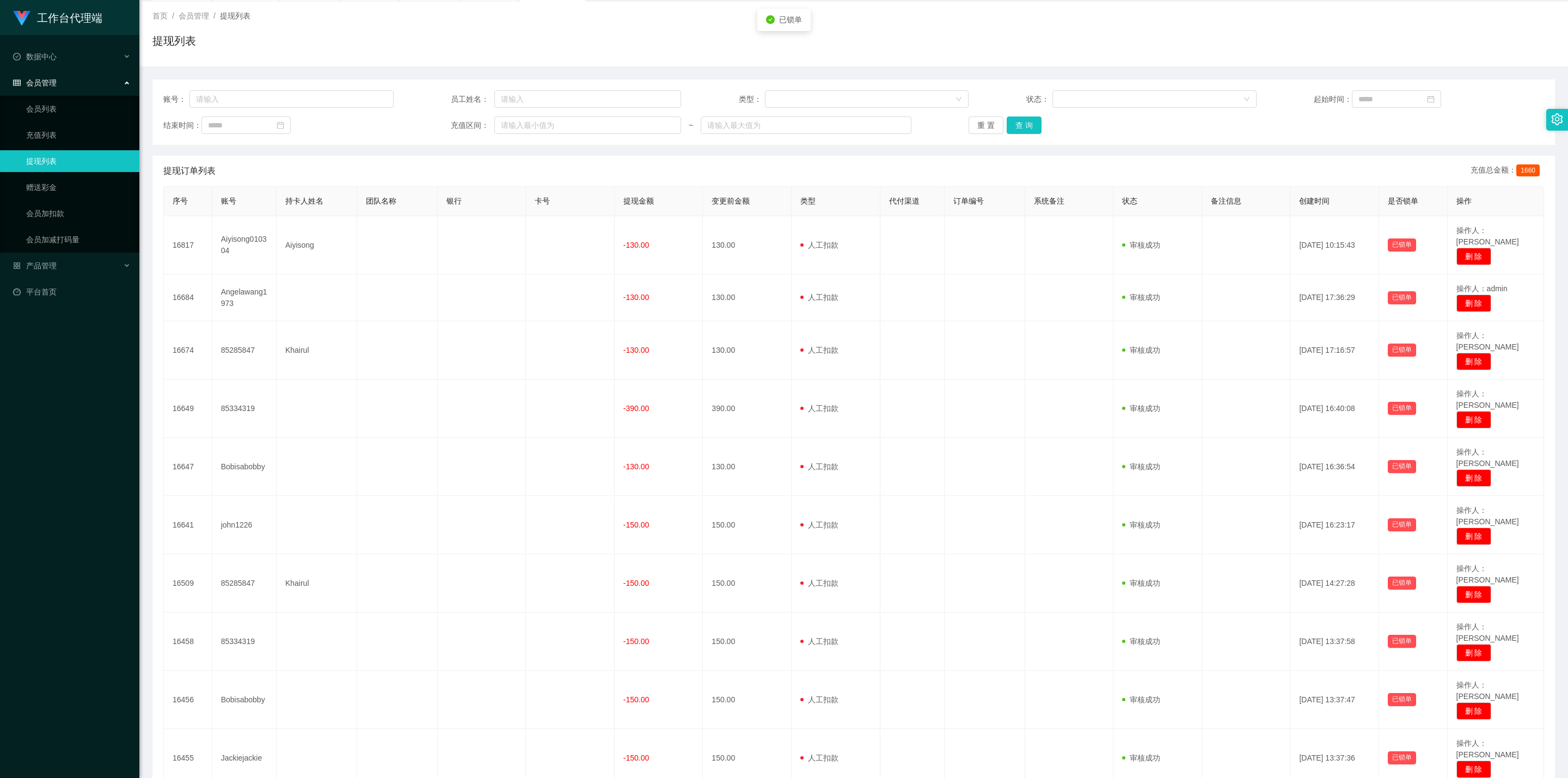
scroll to position [54, 0]
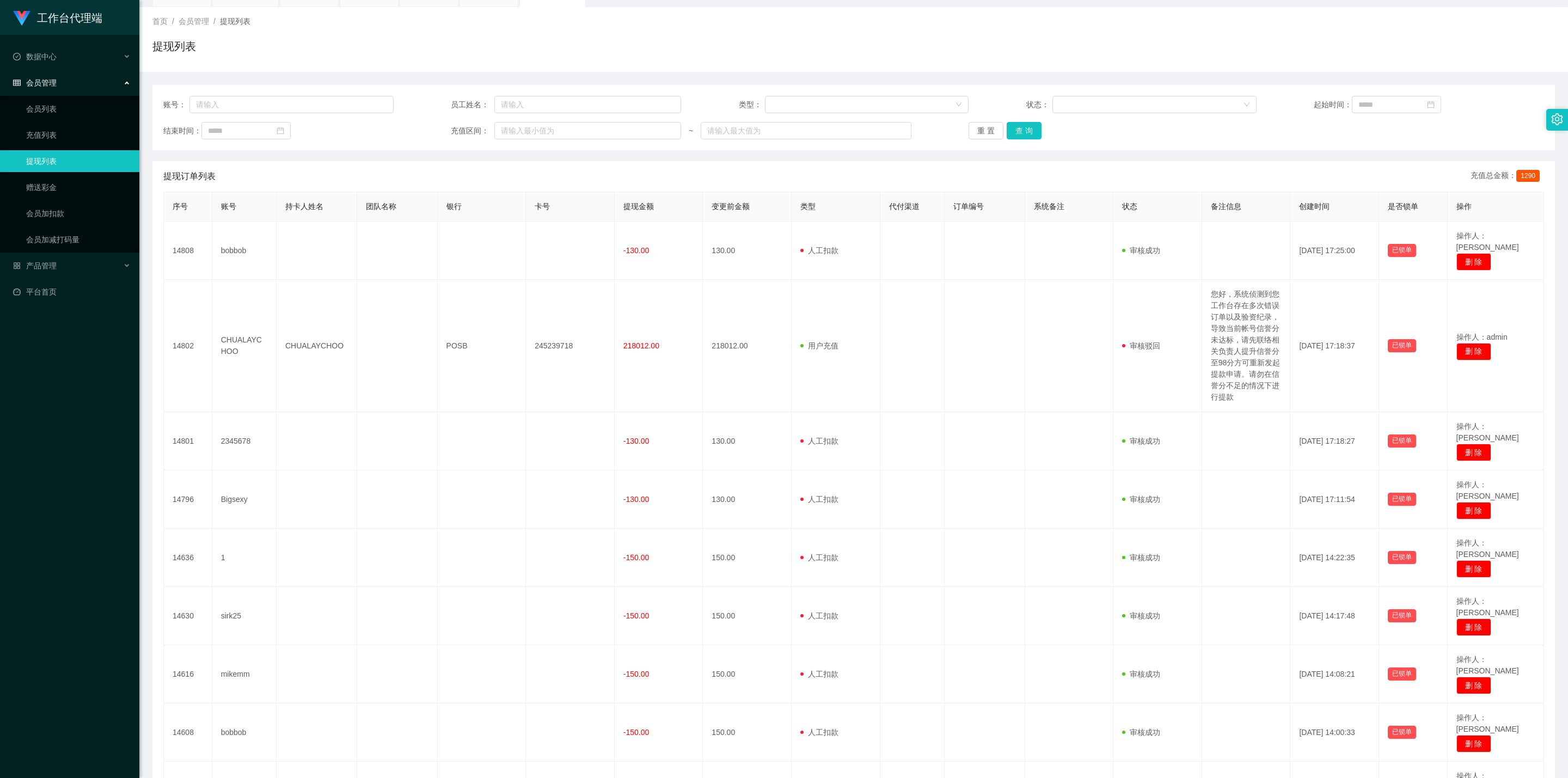
click at [770, 446] on td "[DATE] 13:59:14" at bounding box center [1334, 791] width 89 height 58
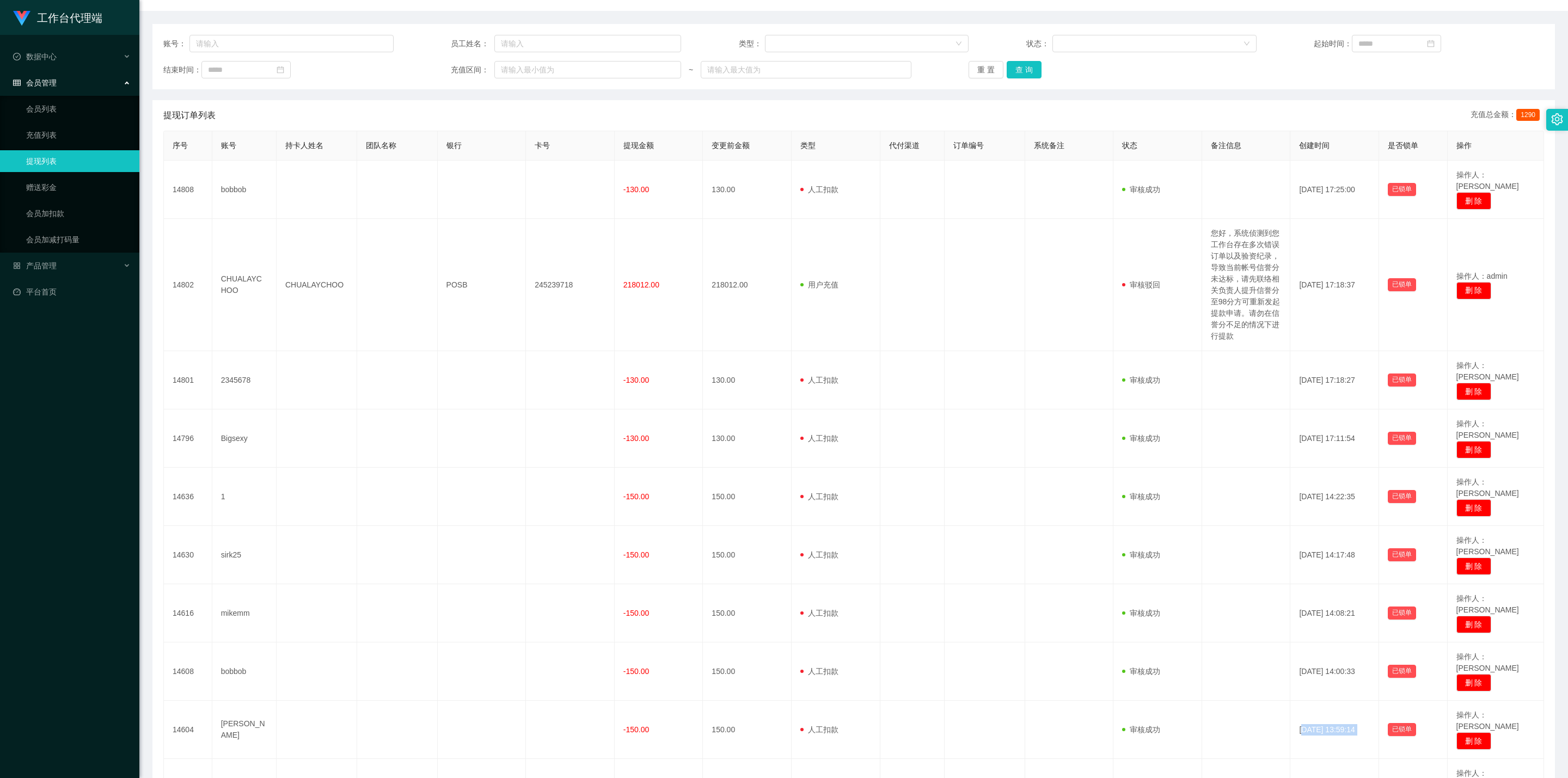
scroll to position [139, 0]
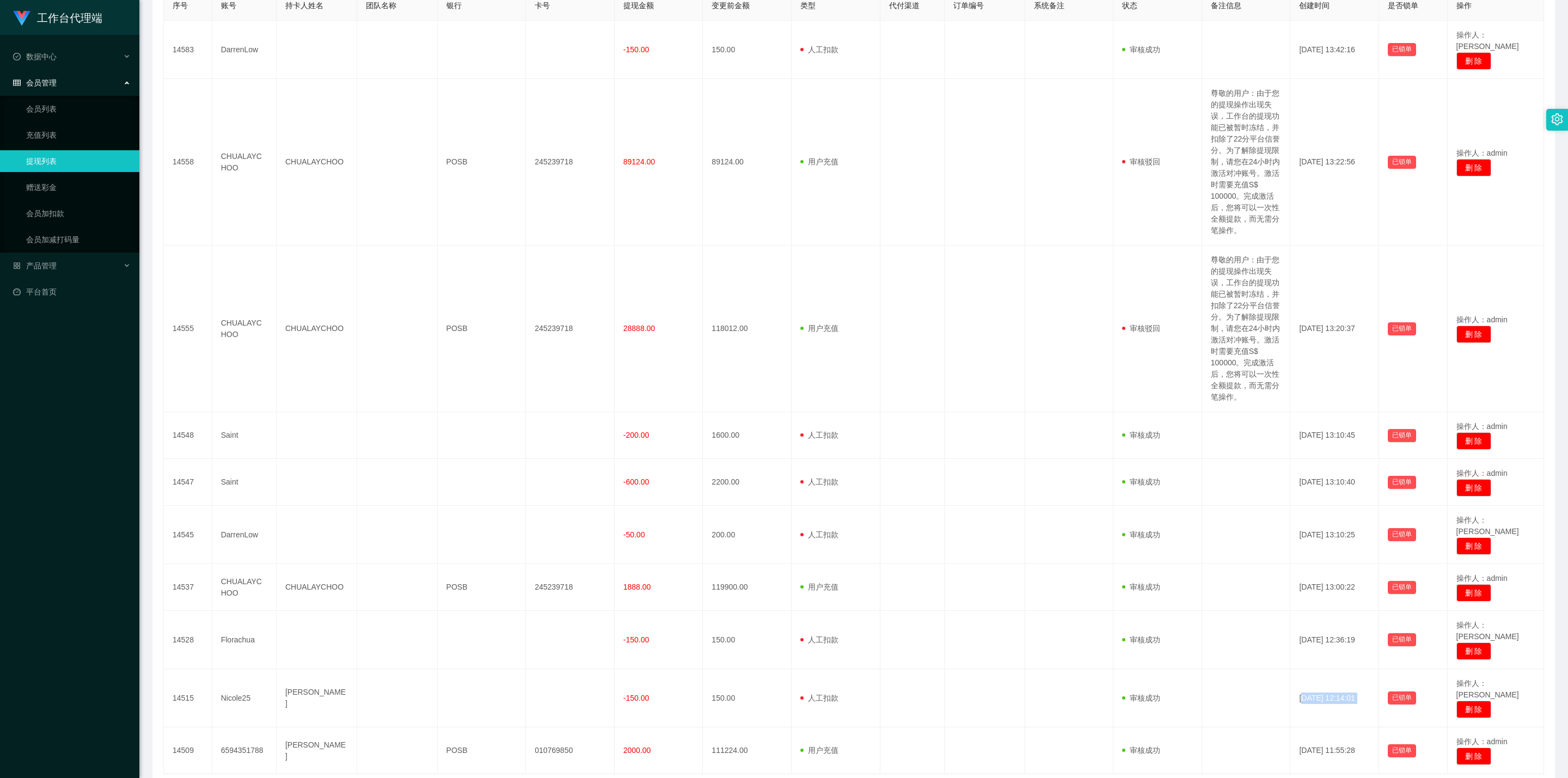
scroll to position [293, 0]
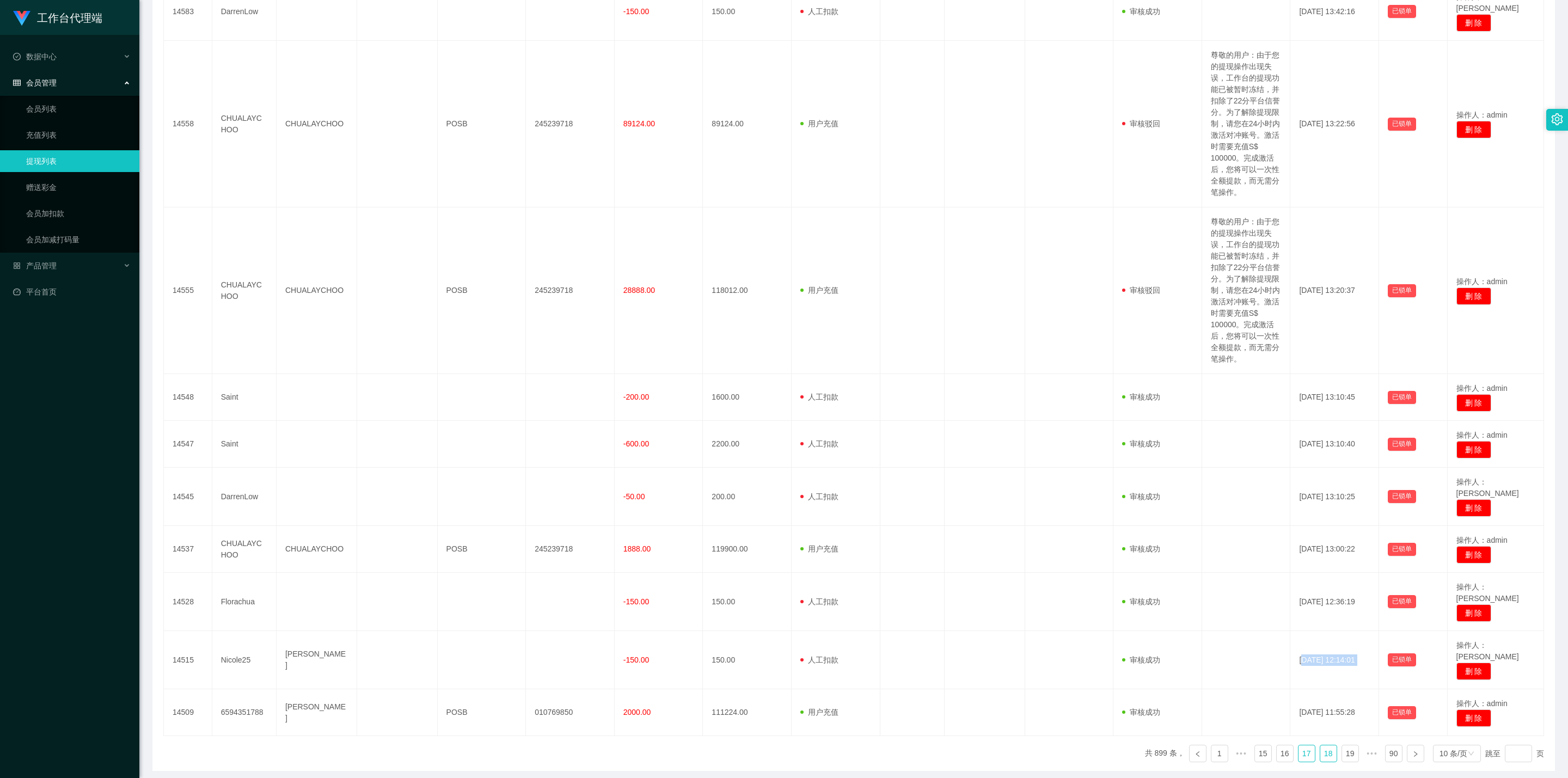
click at [770, 446] on link "18" at bounding box center [1328, 753] width 16 height 16
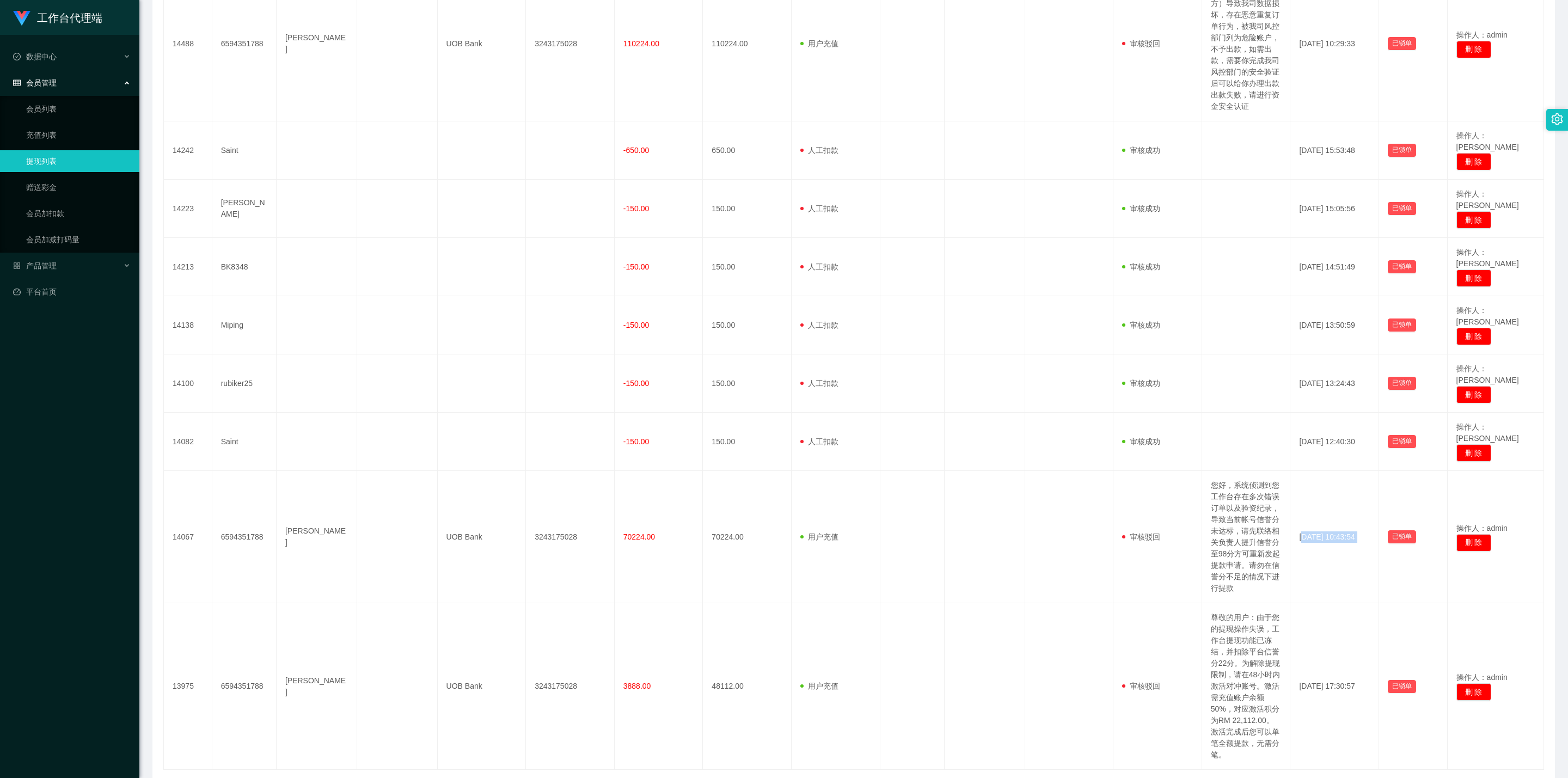
click at [770, 446] on link "19" at bounding box center [1328, 787] width 16 height 16
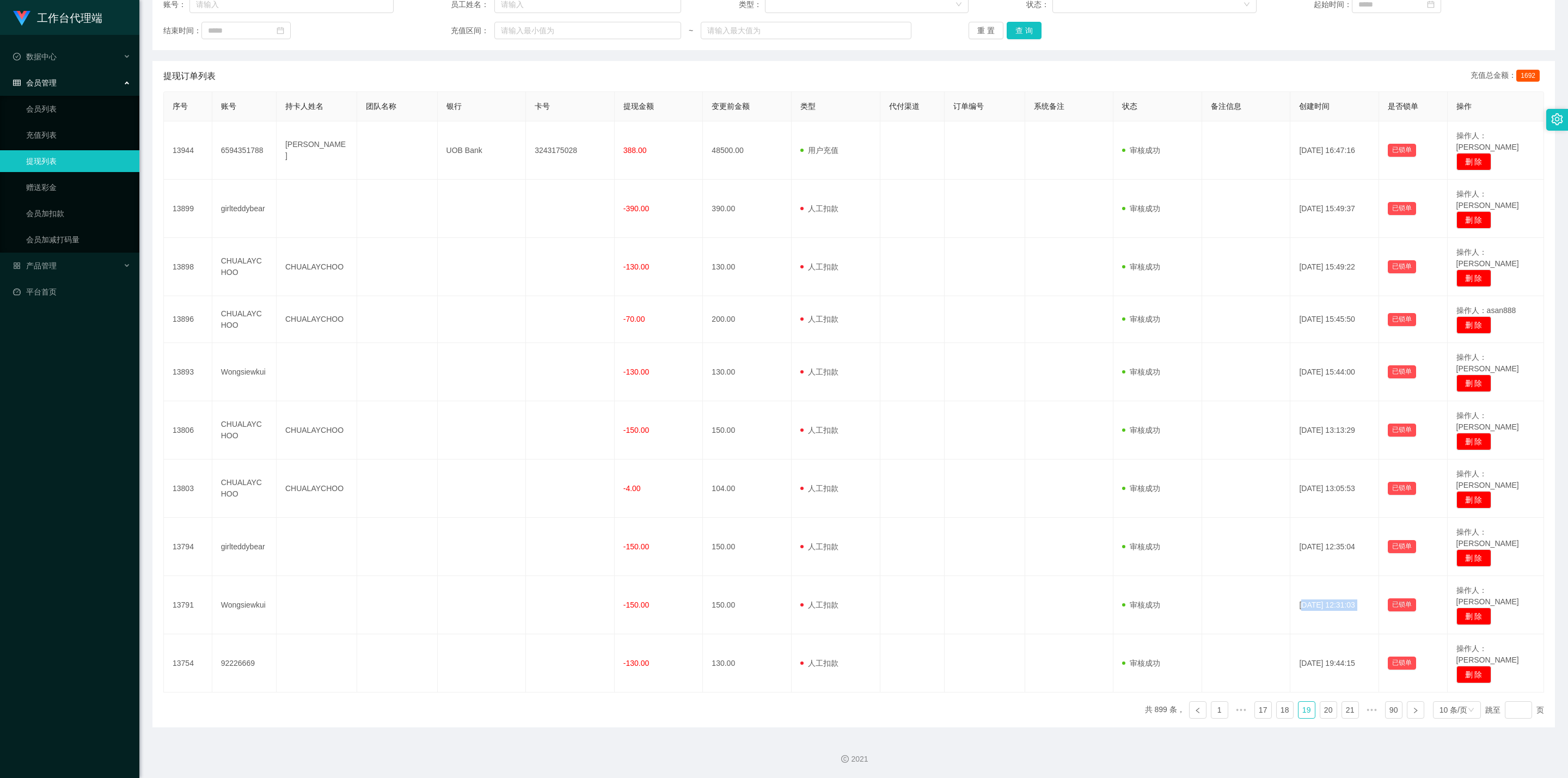
scroll to position [54, 0]
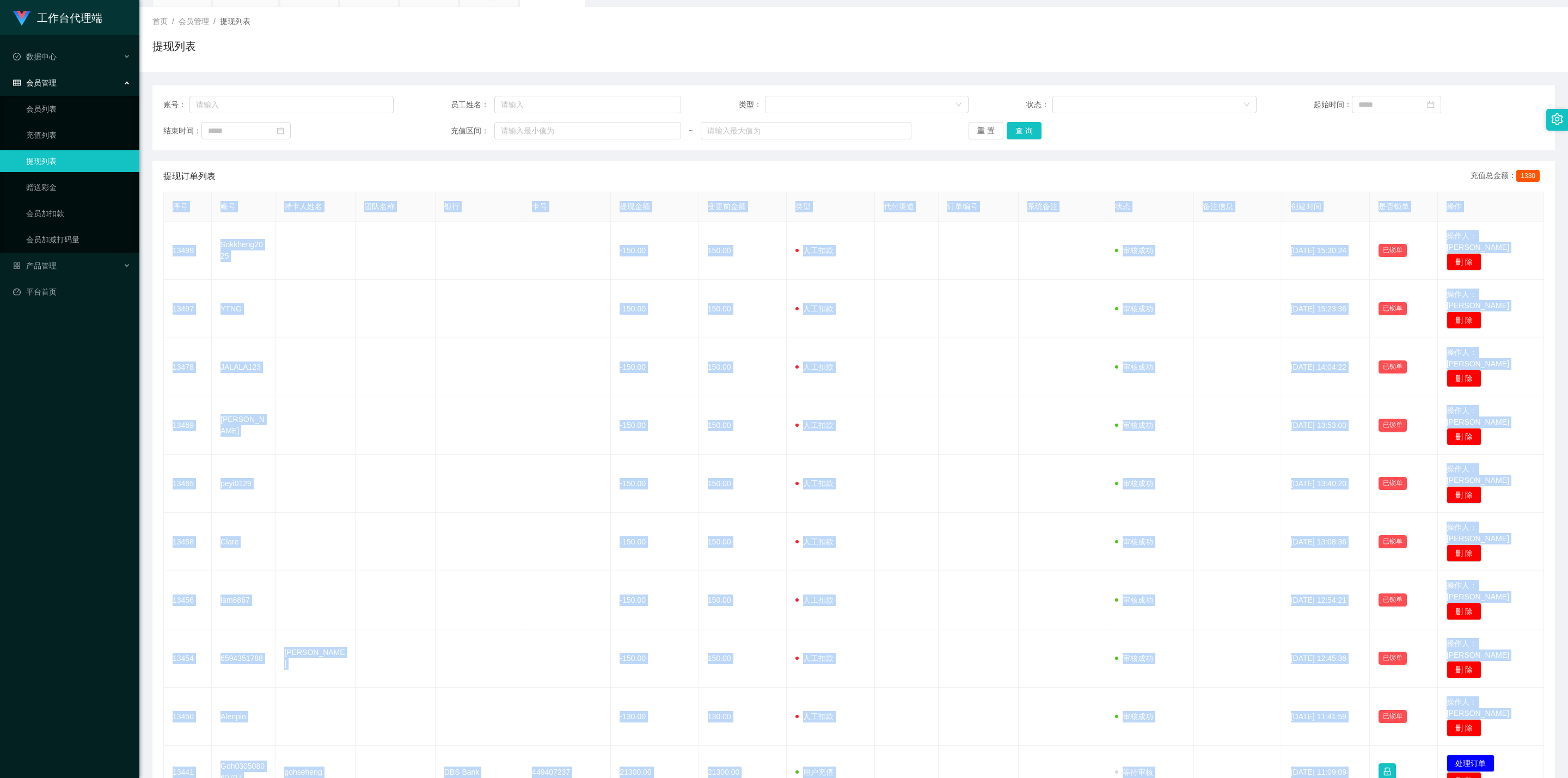
click at [770, 446] on div "序号 账号 持卡人姓名 团队名称 银行 卡号 提现金额 变更前金额 类型 代付渠道 订单编号 系统备注 状态 备注信息 创建时间 是否锁单 操作 13499 …" at bounding box center [853, 513] width 1381 height 642
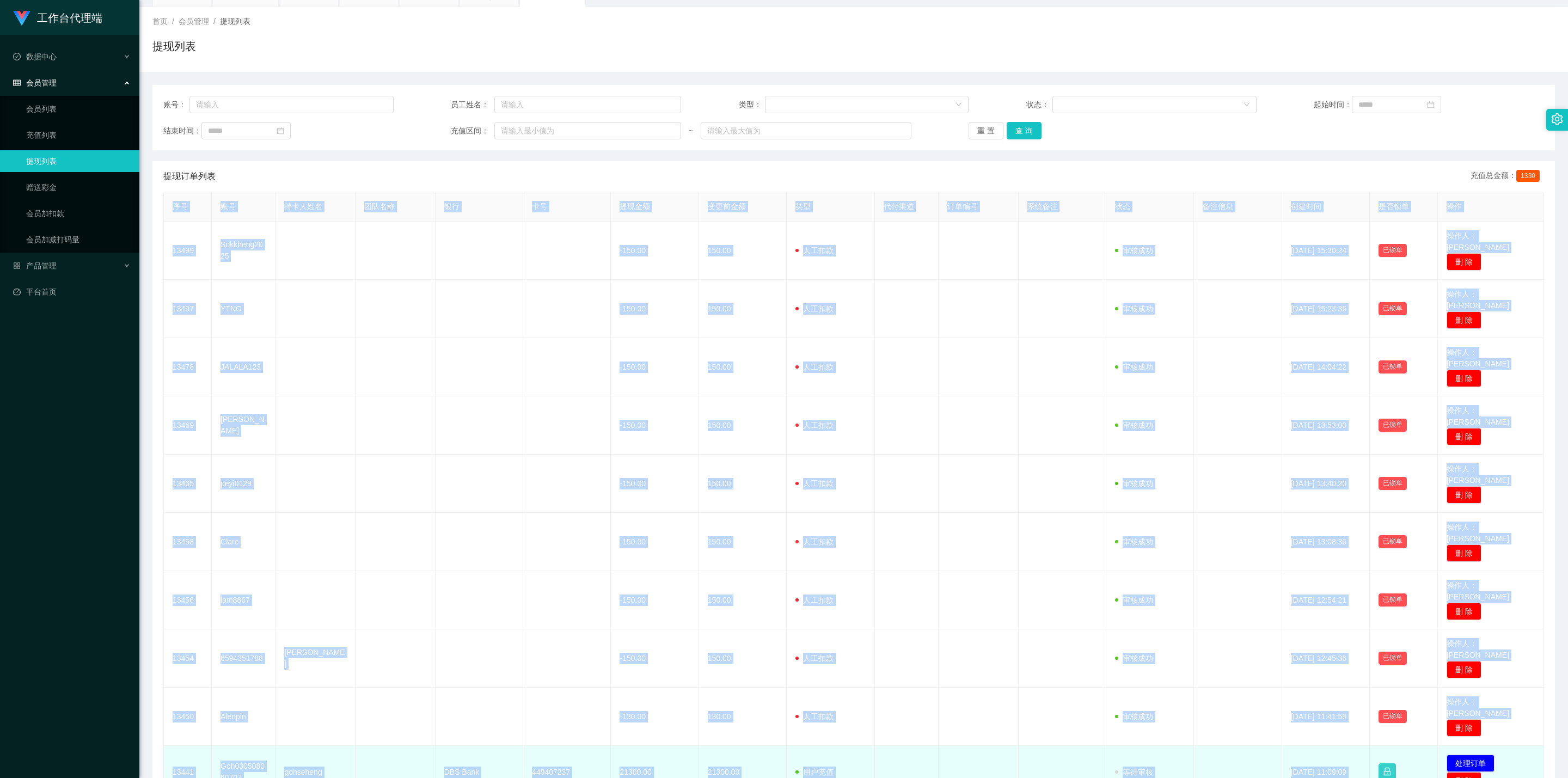
click at [770, 446] on button "button" at bounding box center [1387, 772] width 18 height 18
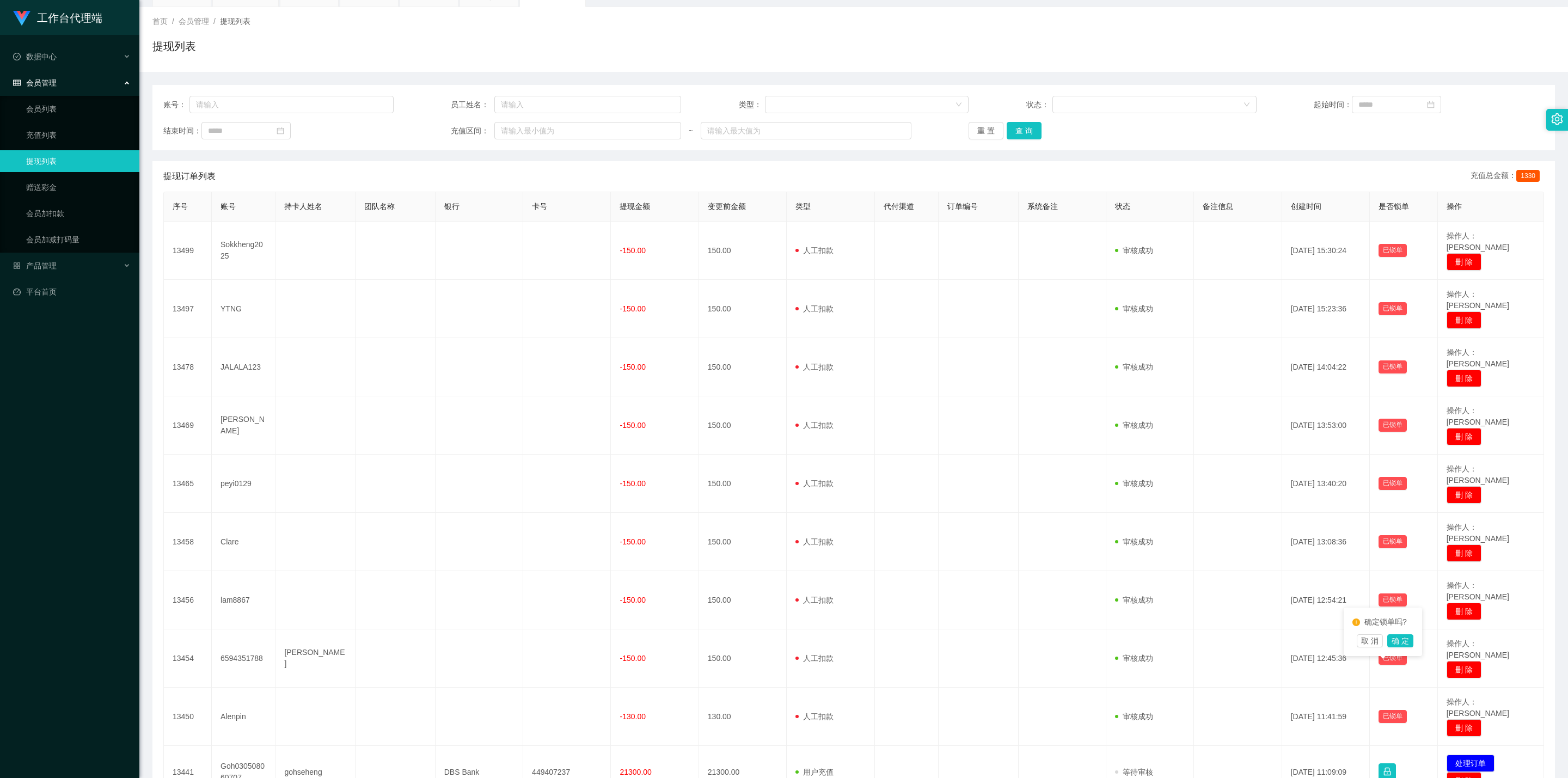
click at [770, 446] on div "确定锁单吗? 取 消 确 定" at bounding box center [1383, 632] width 78 height 48
click at [770, 446] on button "确 定" at bounding box center [1400, 641] width 26 height 13
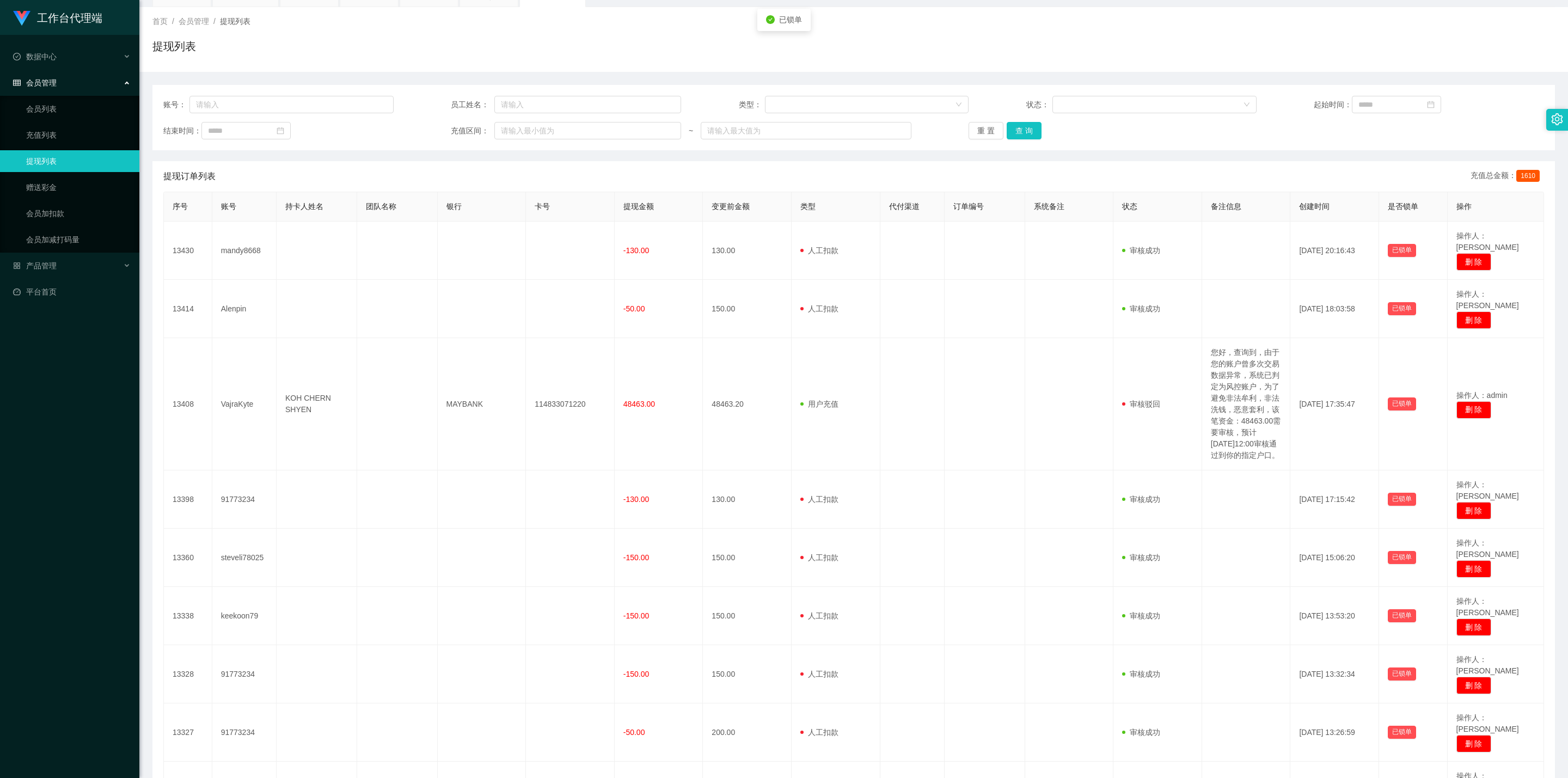
click at [770, 446] on td "[DATE] 20:33:10" at bounding box center [1334, 791] width 89 height 58
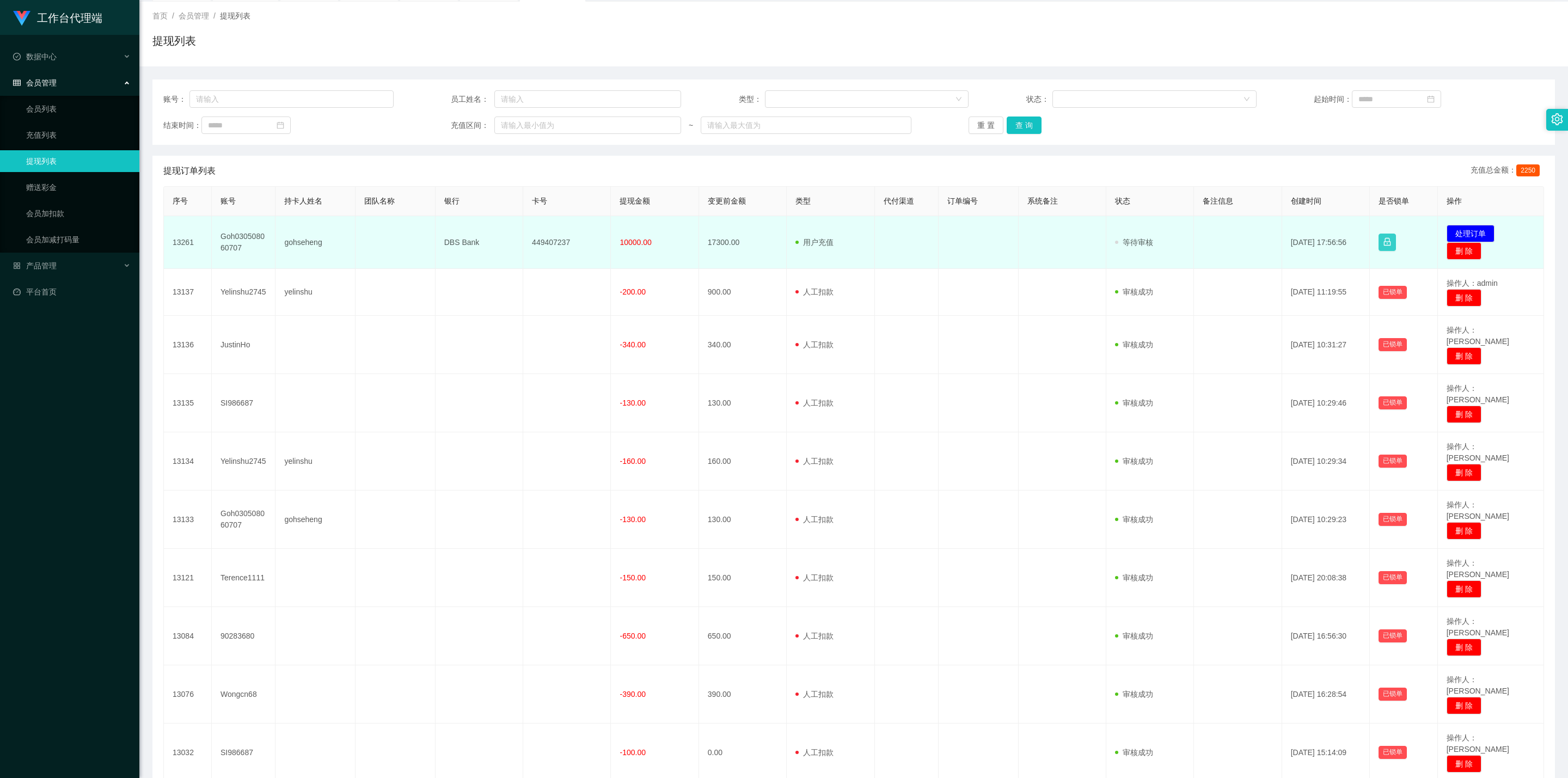
click at [770, 239] on button "button" at bounding box center [1387, 242] width 18 height 18
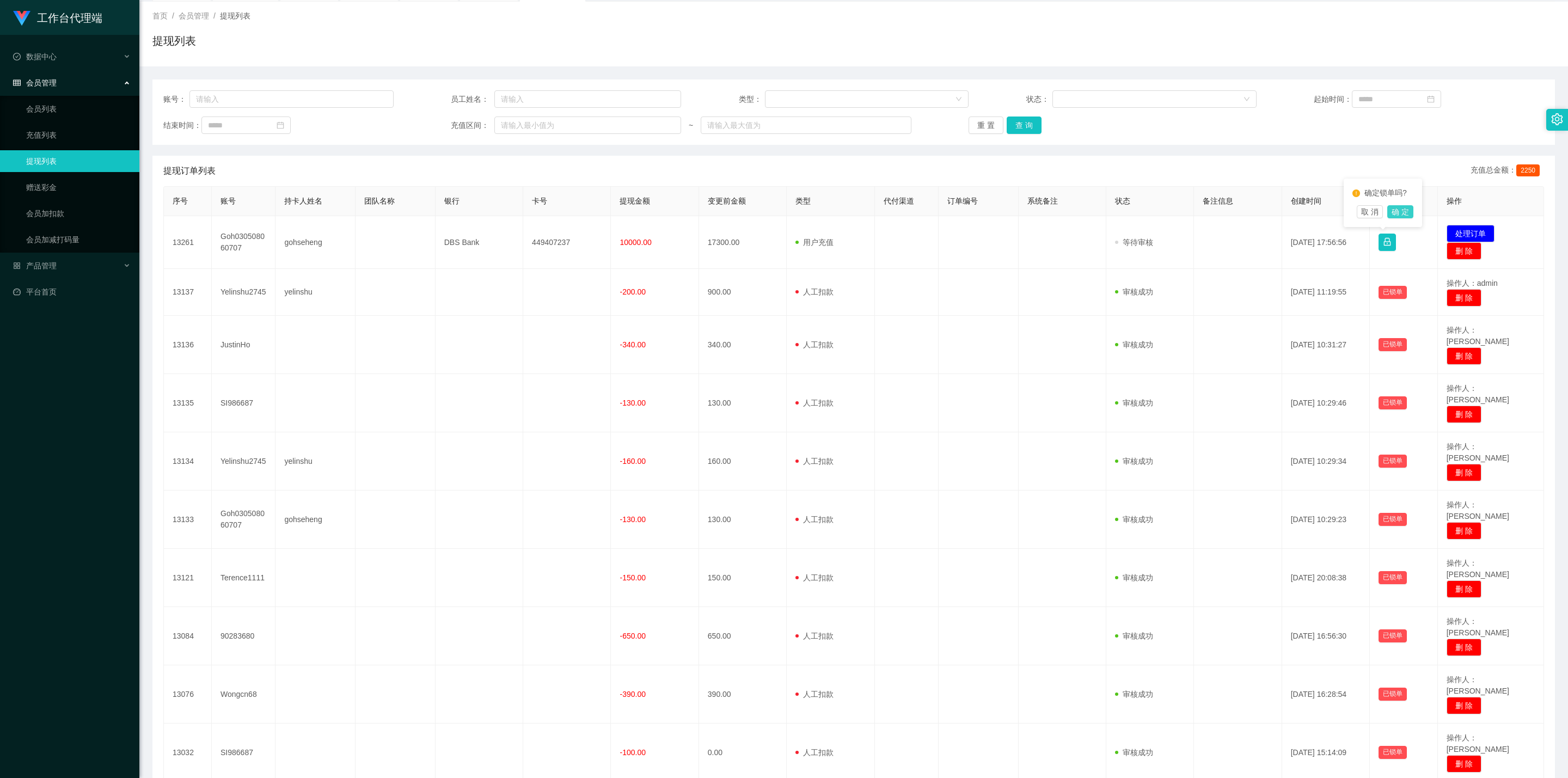
click at [770, 211] on button "确 定" at bounding box center [1400, 212] width 26 height 13
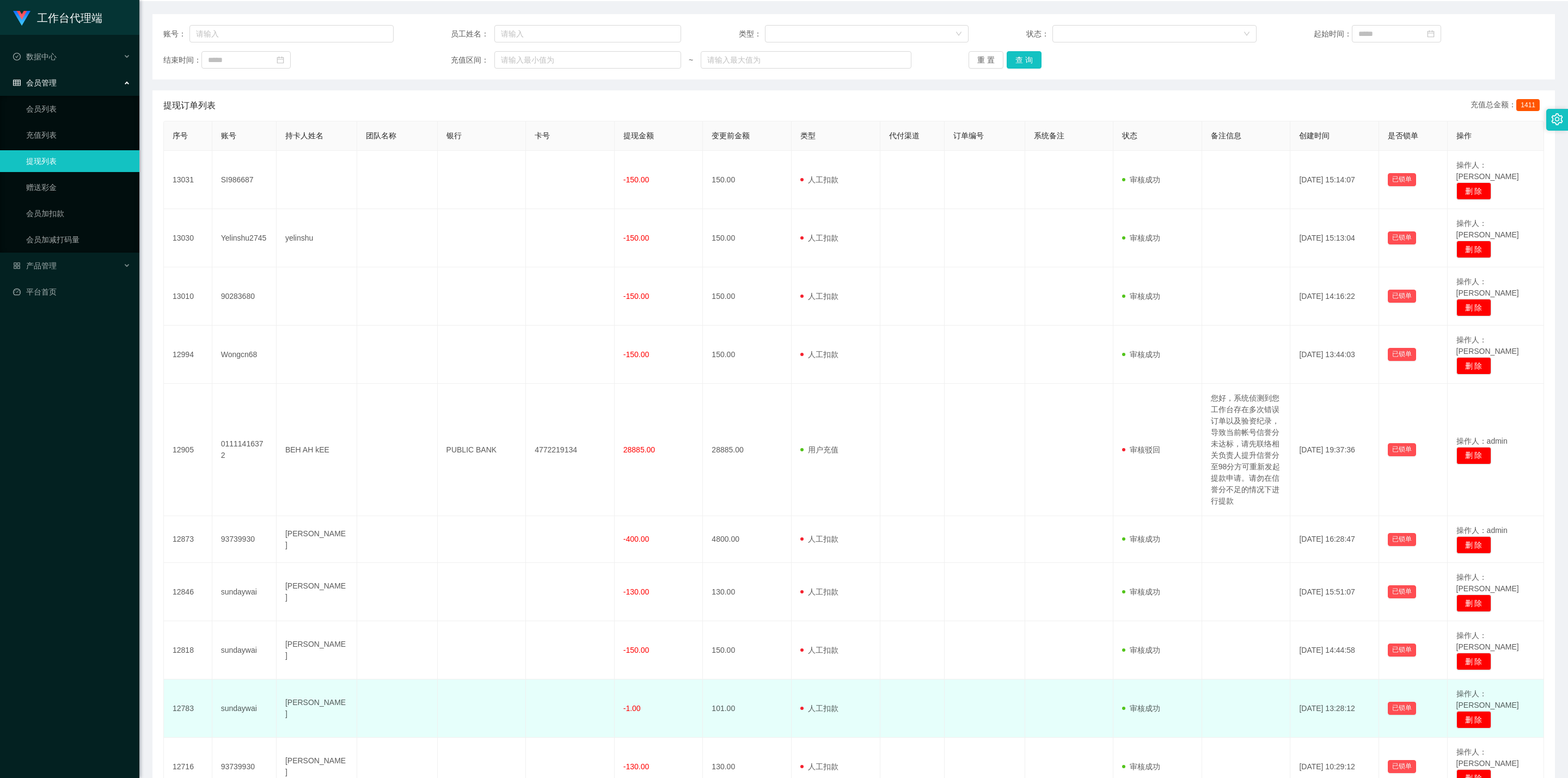
scroll to position [139, 0]
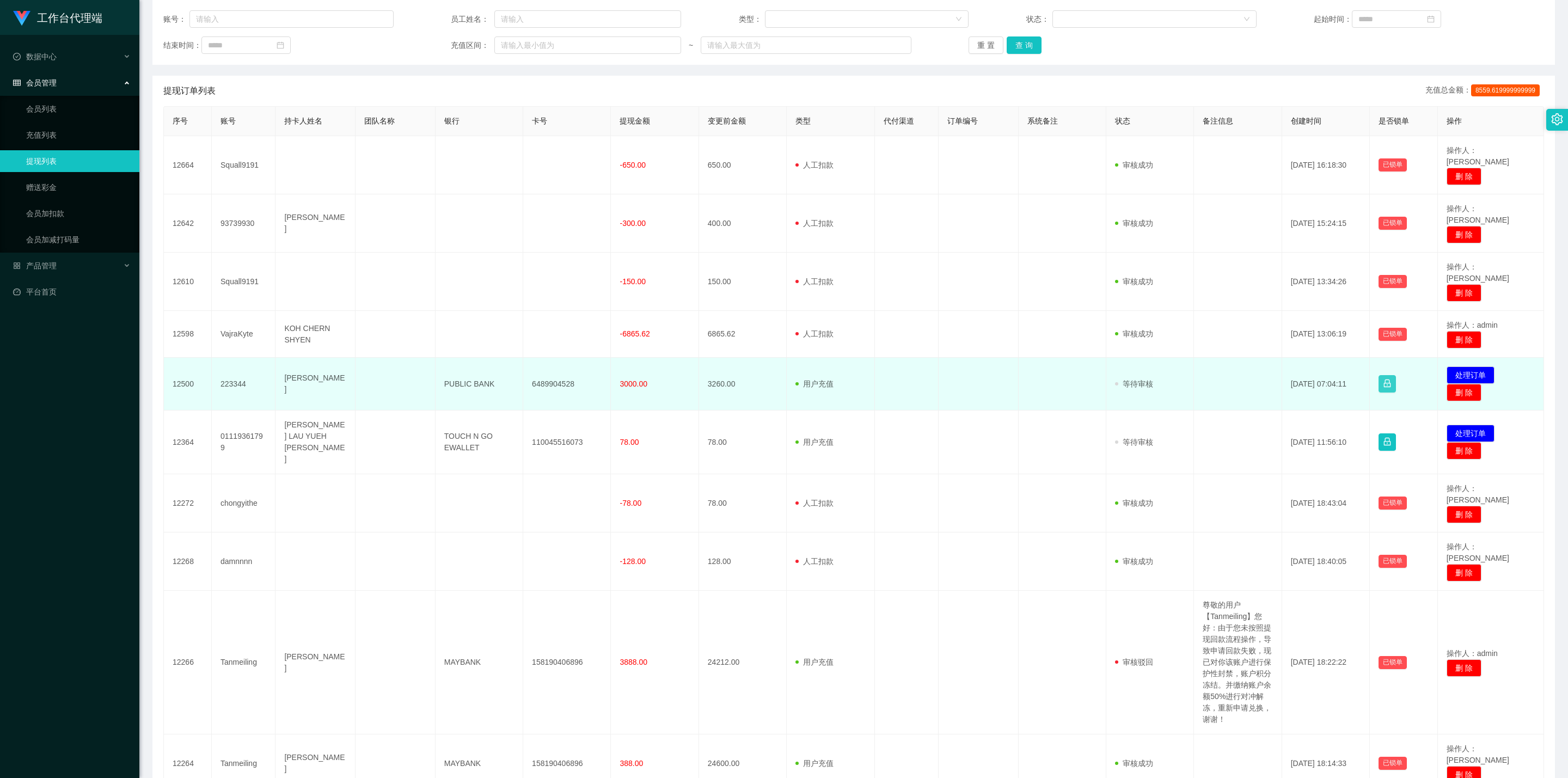
click at [770, 376] on button "button" at bounding box center [1387, 384] width 18 height 18
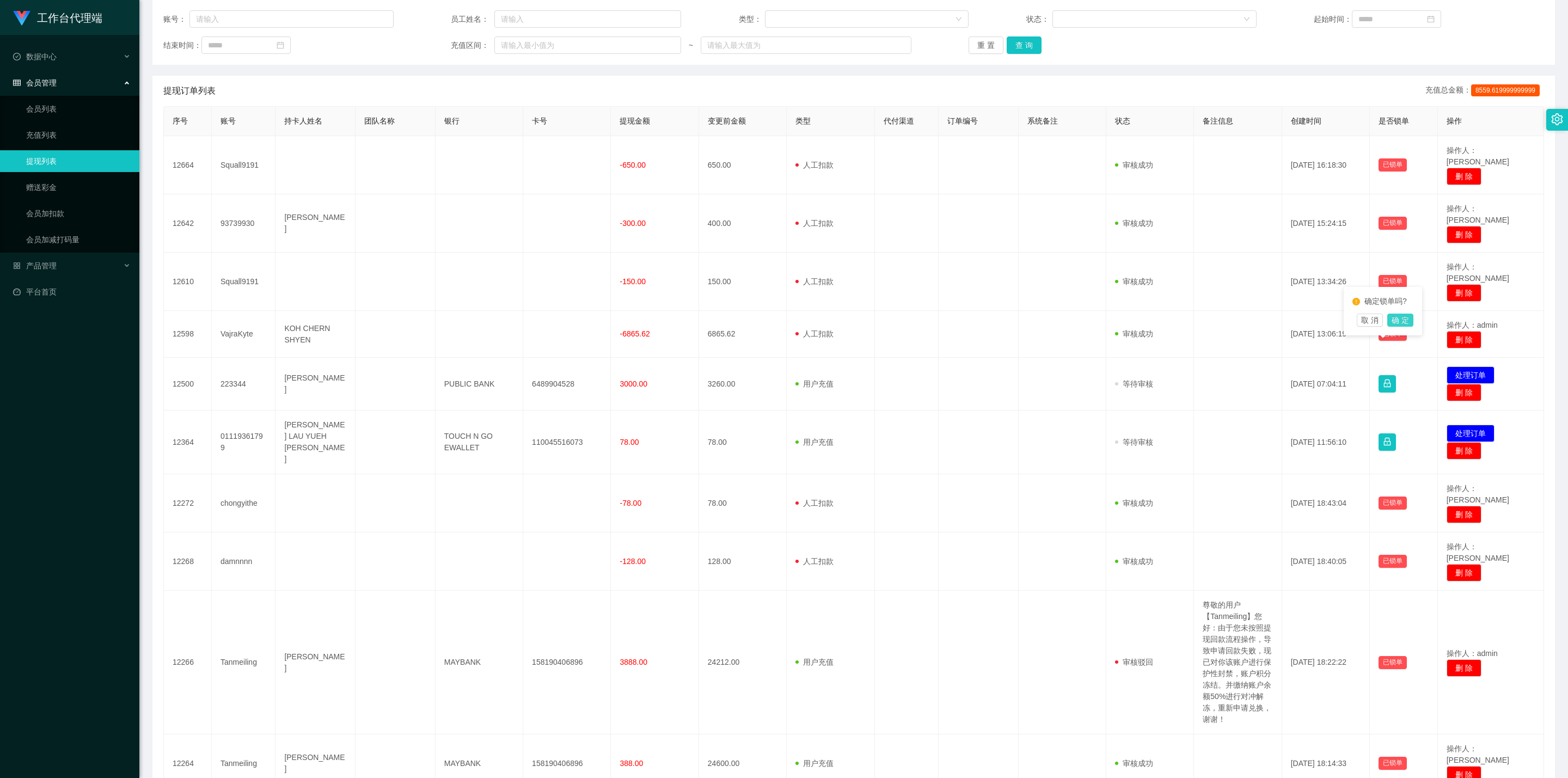
click at [770, 317] on button "确 定" at bounding box center [1400, 320] width 26 height 13
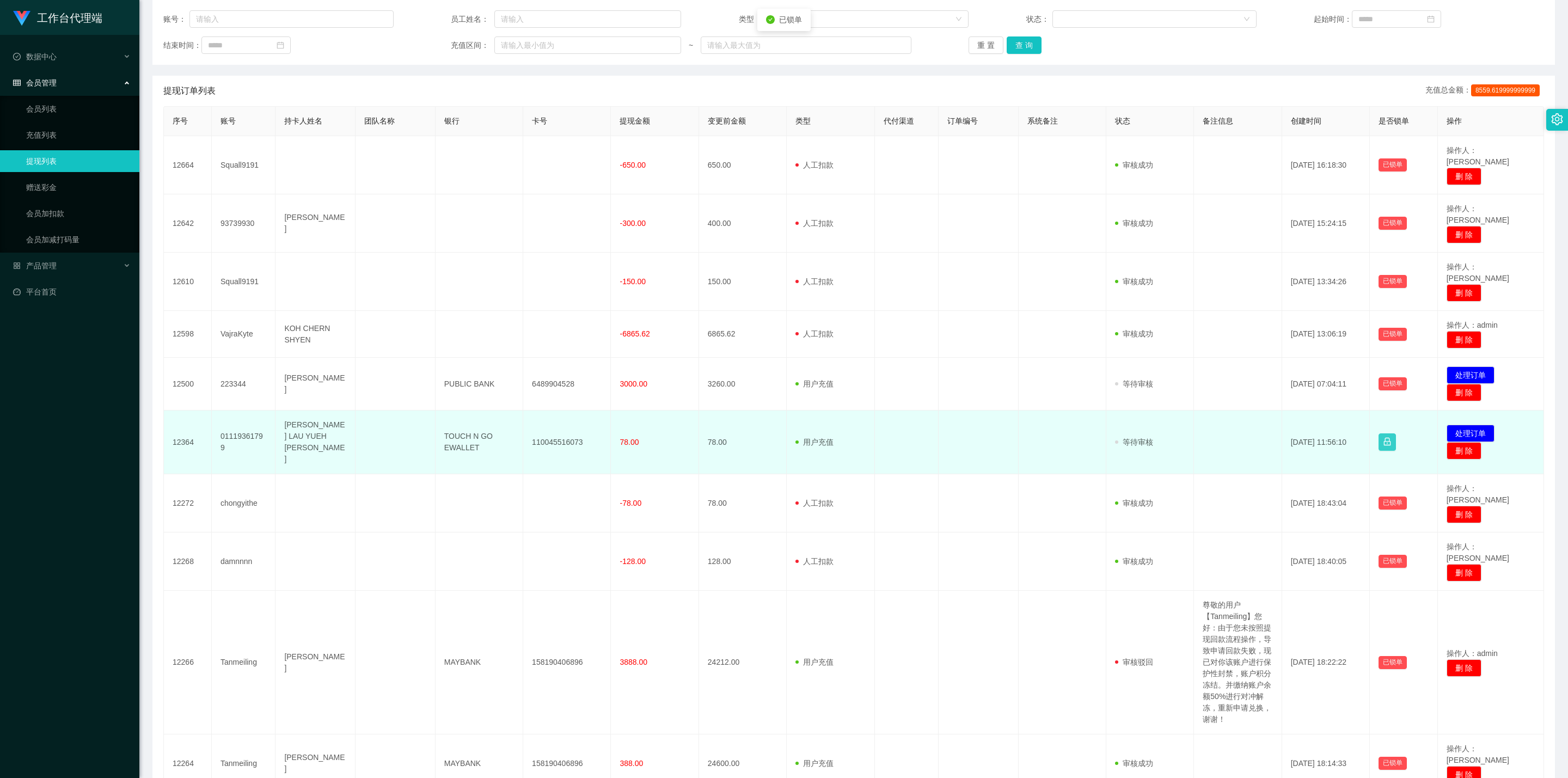
click at [770, 434] on button "button" at bounding box center [1387, 442] width 18 height 18
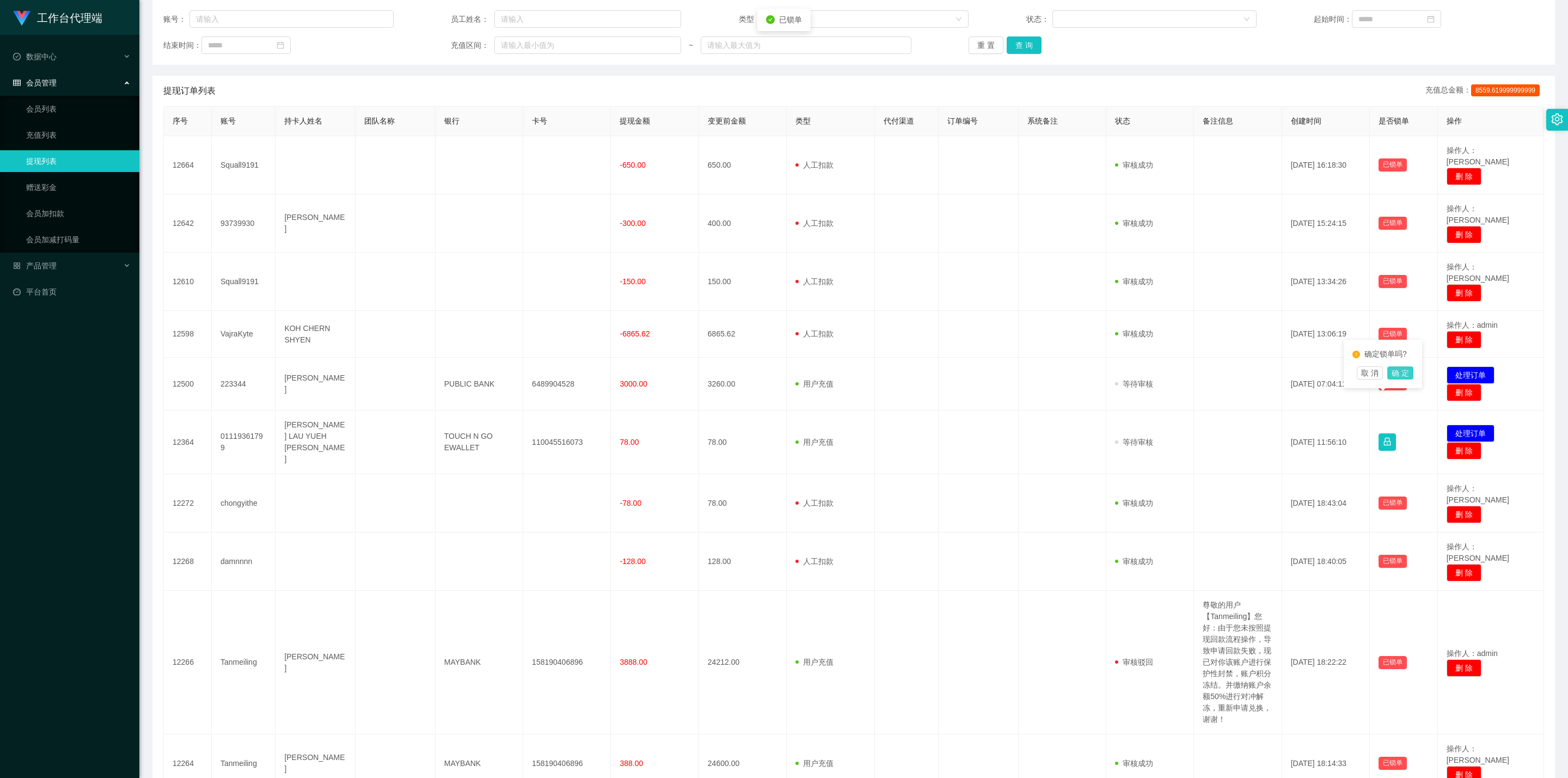
click at [770, 374] on button "确 定" at bounding box center [1400, 373] width 26 height 13
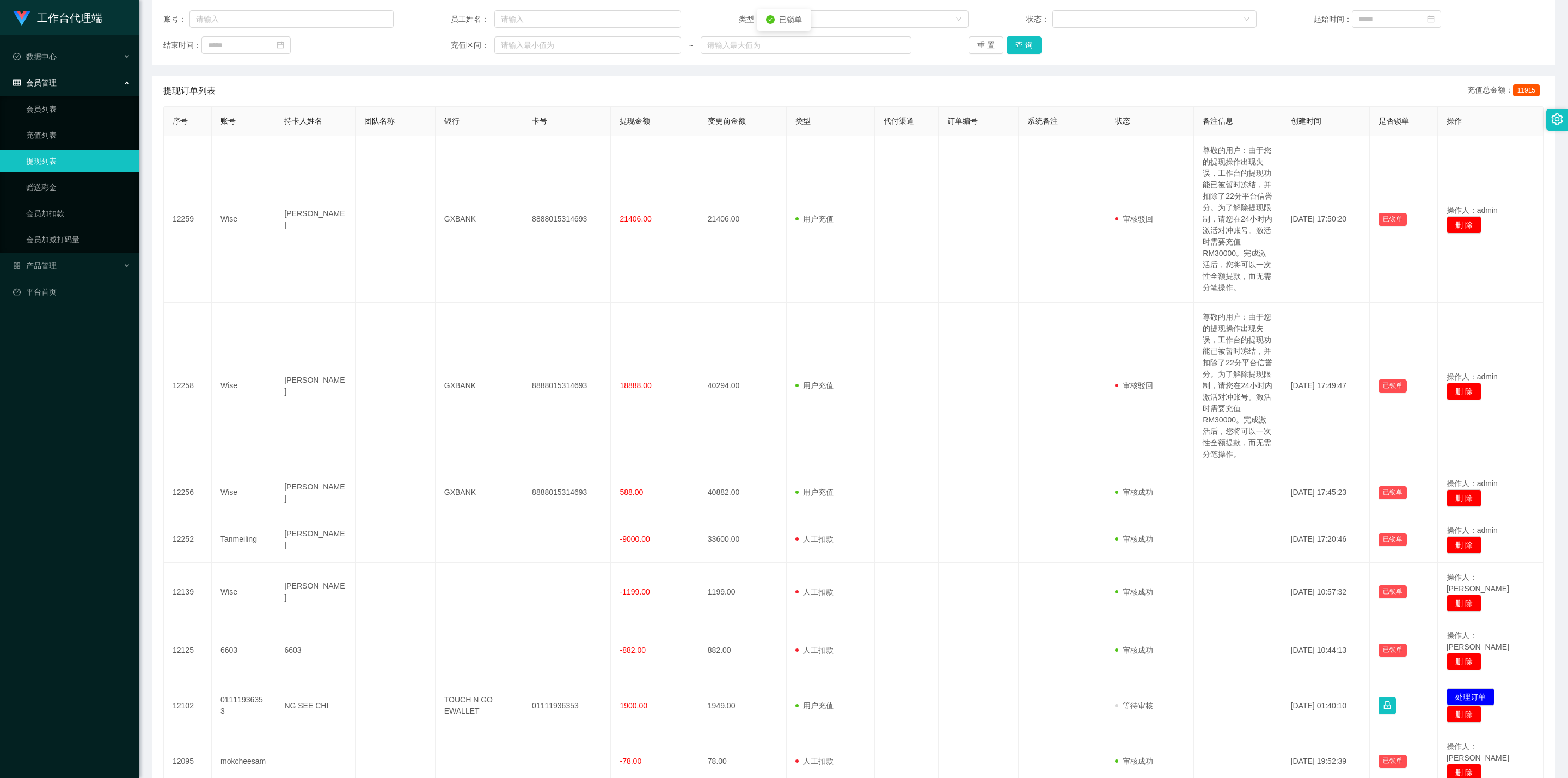
scroll to position [299, 0]
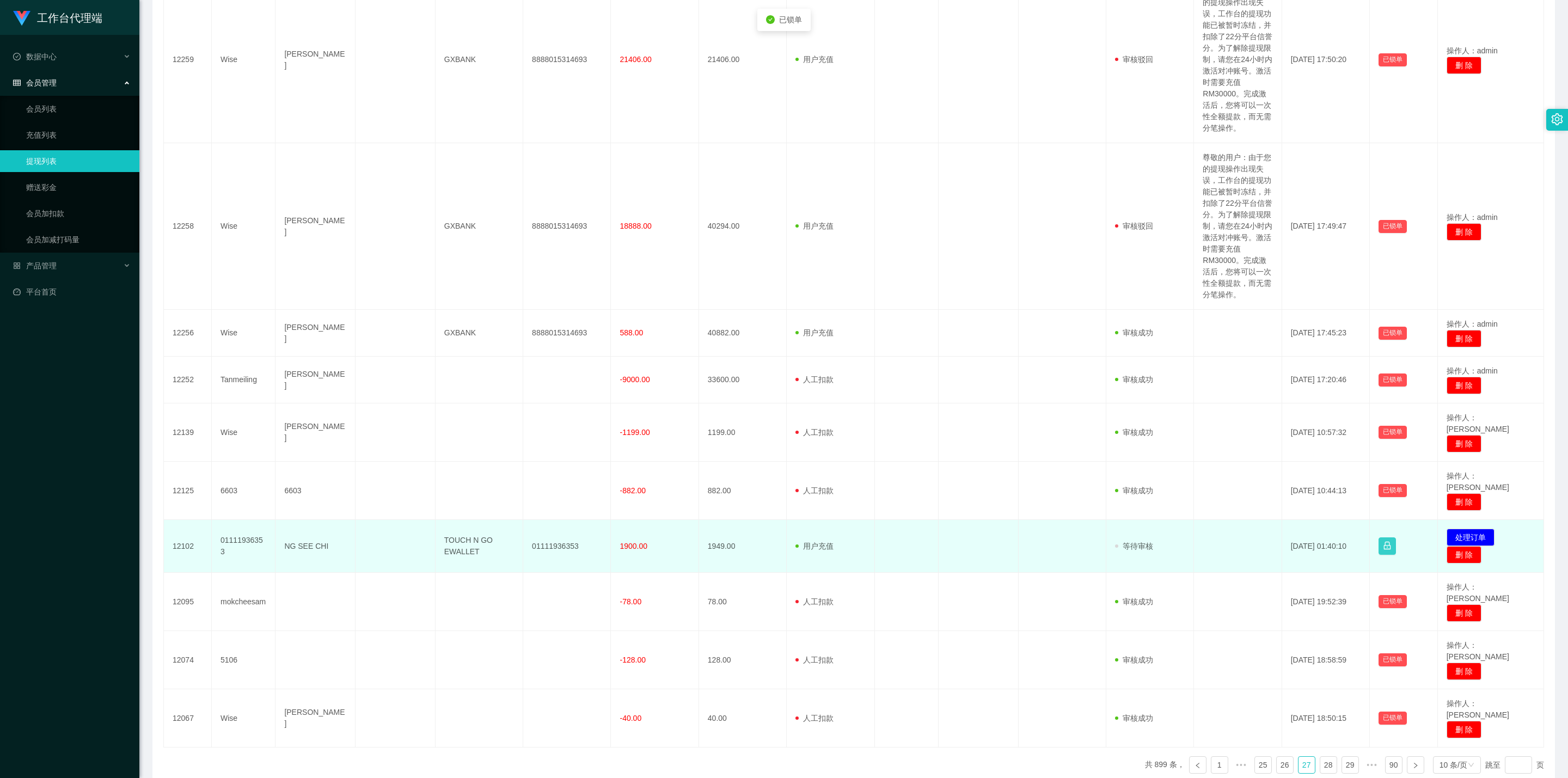
click at [770, 446] on button "button" at bounding box center [1387, 546] width 18 height 18
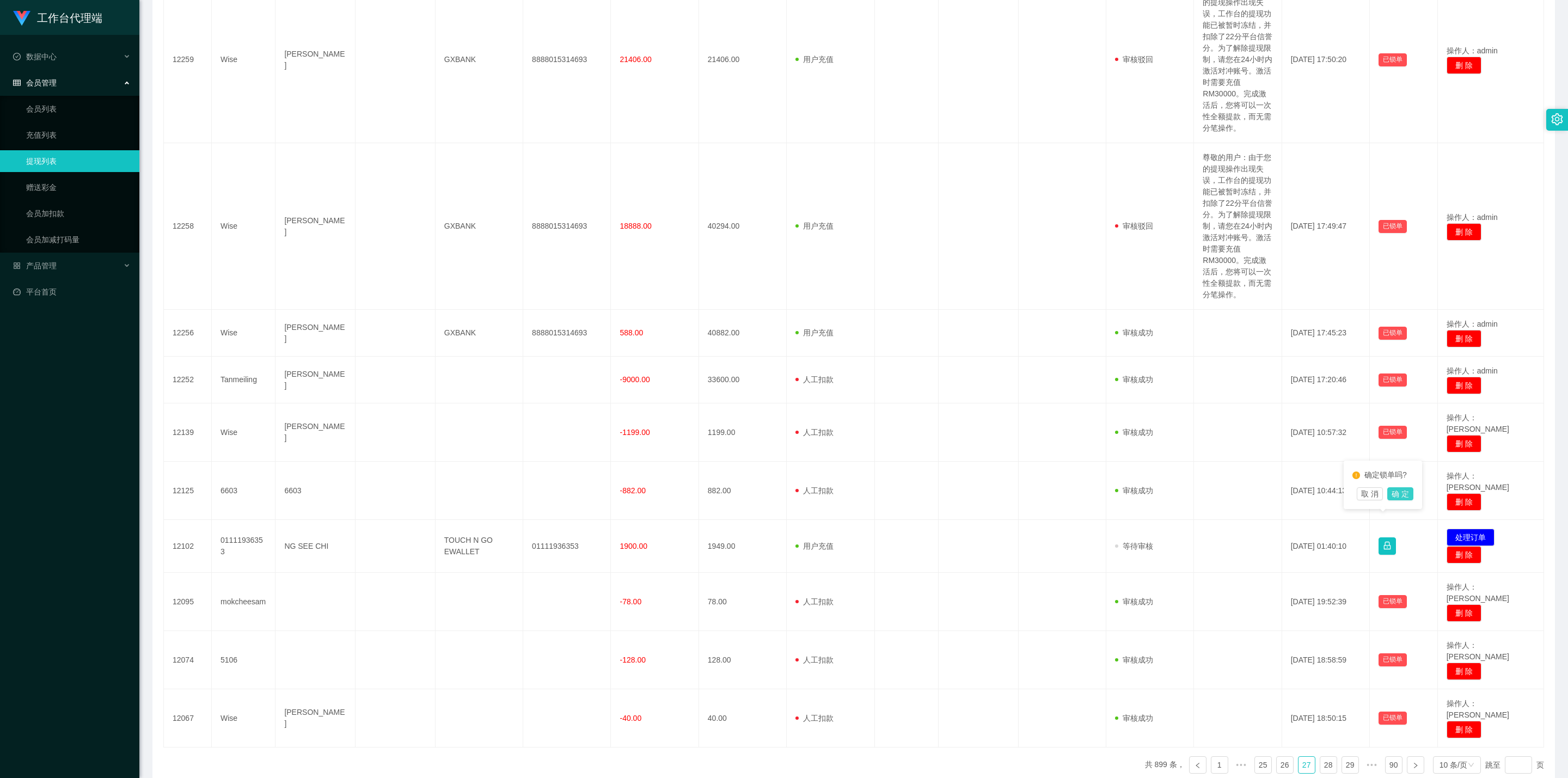
click at [770, 446] on button "确 定" at bounding box center [1400, 494] width 26 height 13
click at [770, 446] on link "28" at bounding box center [1328, 765] width 16 height 16
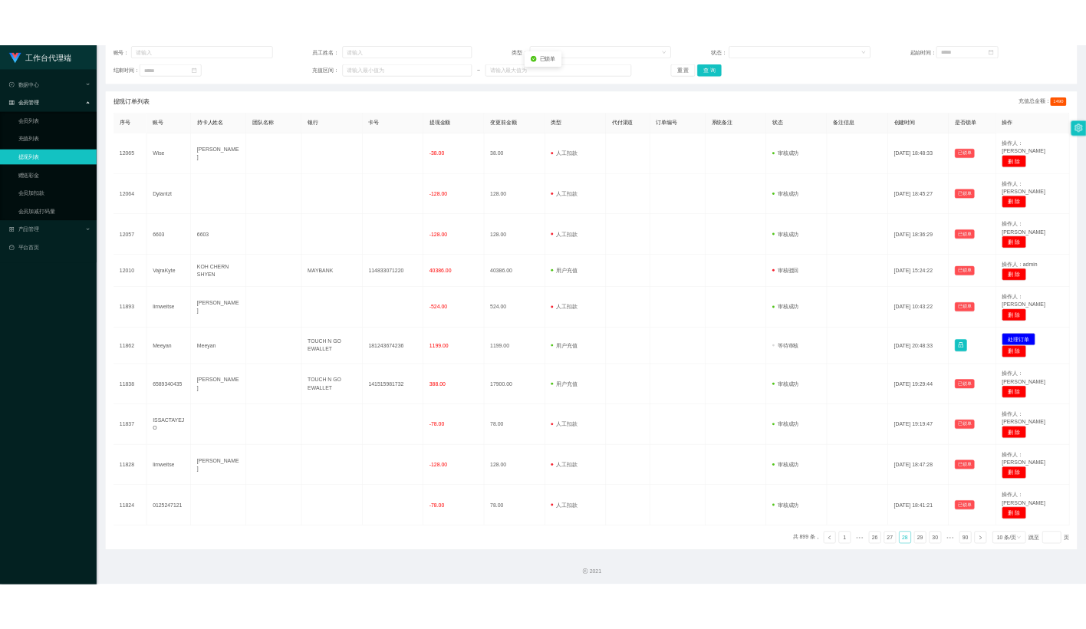
scroll to position [84, 0]
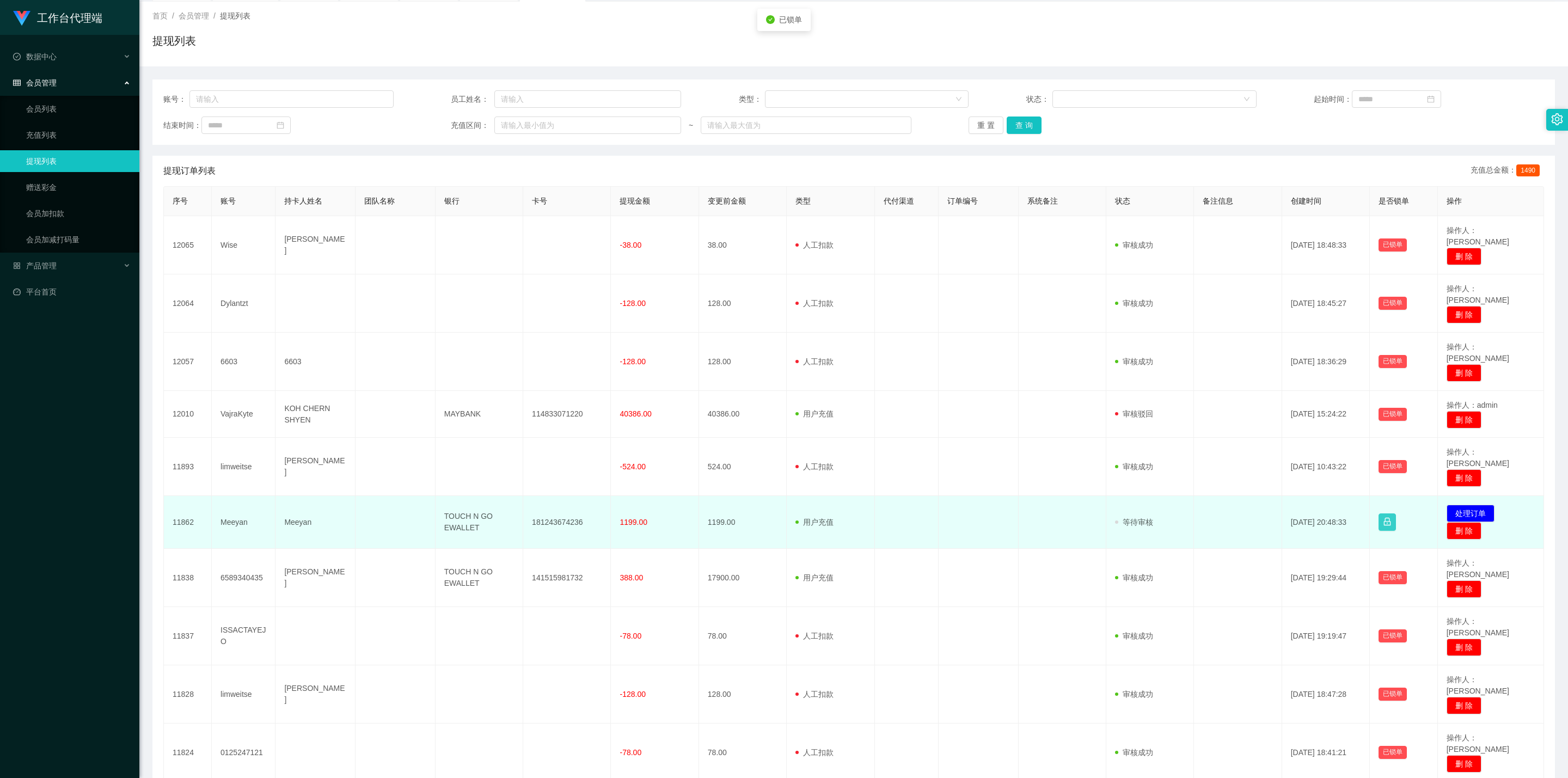
click at [770, 446] on button "button" at bounding box center [1387, 522] width 18 height 18
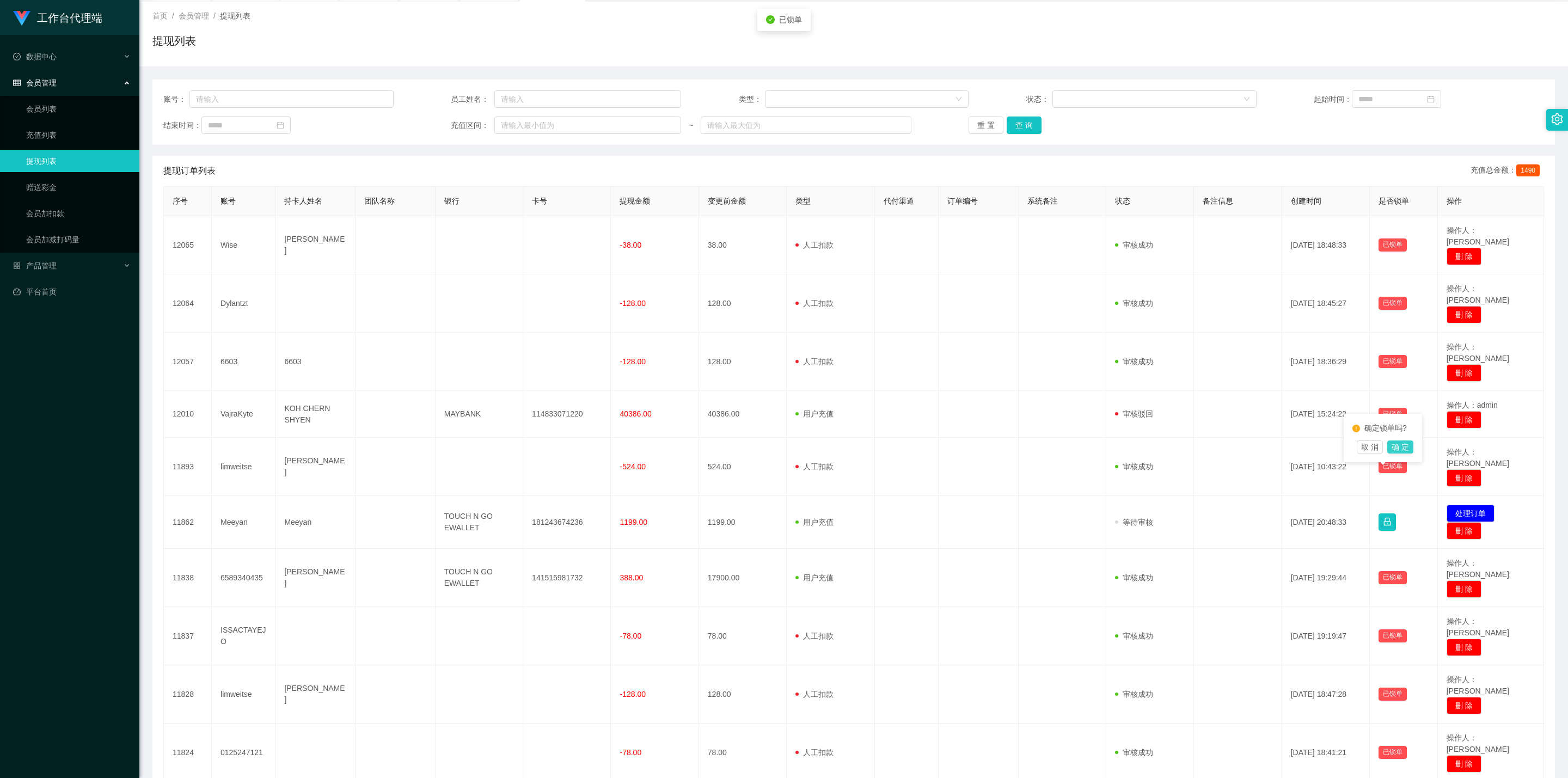
click at [770, 446] on button "确 定" at bounding box center [1400, 447] width 26 height 13
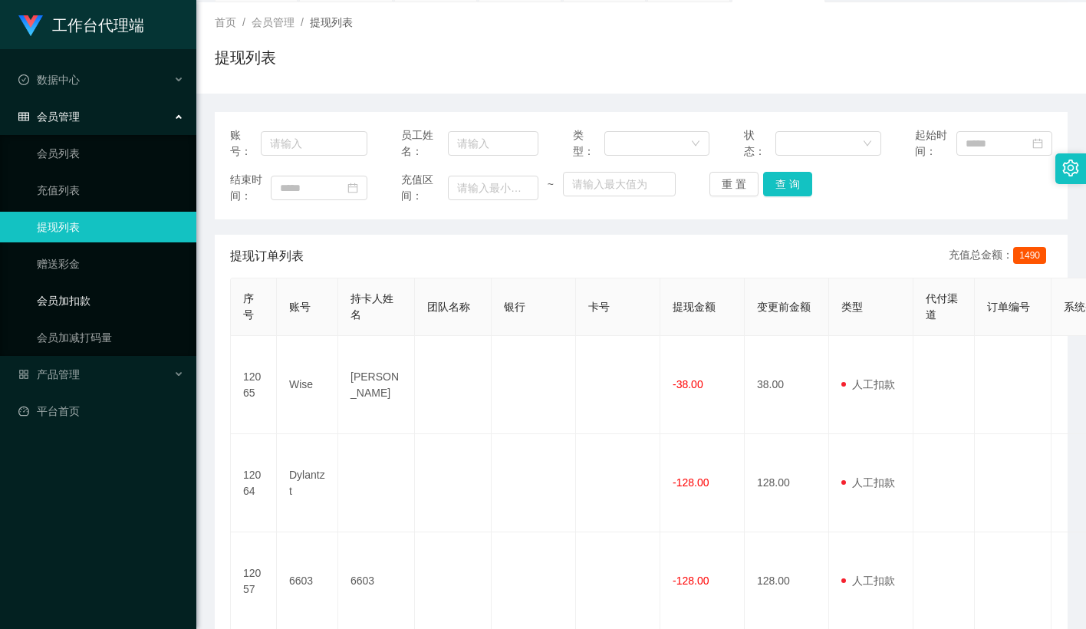
click at [65, 291] on link "会员加扣款" at bounding box center [110, 300] width 147 height 31
